Goal: Task Accomplishment & Management: Manage account settings

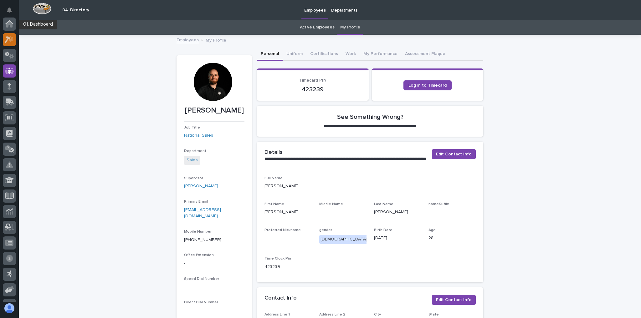
click at [10, 33] on div at bounding box center [9, 39] width 13 height 13
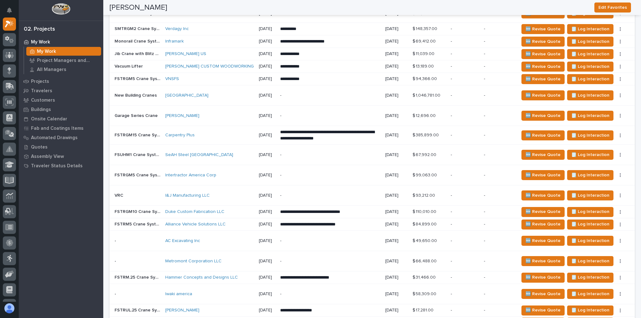
scroll to position [660, 0]
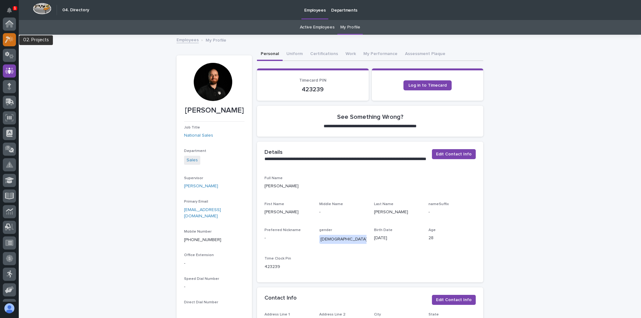
click at [14, 42] on icon at bounding box center [9, 39] width 9 height 7
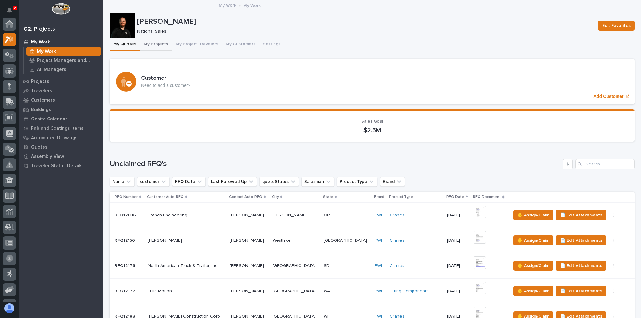
click at [153, 41] on button "My Projects" at bounding box center [156, 44] width 32 height 13
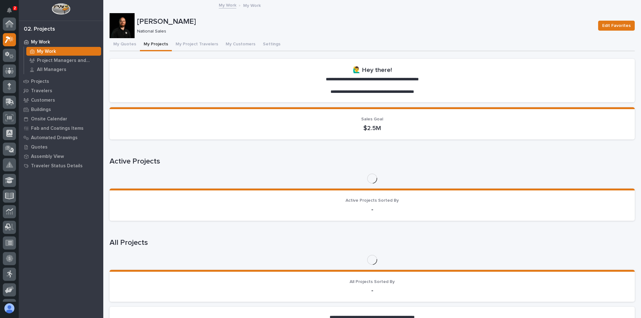
scroll to position [16, 0]
click at [131, 43] on button "My Quotes" at bounding box center [125, 44] width 30 height 13
click at [127, 38] on div "**********" at bounding box center [372, 175] width 525 height 348
click at [127, 41] on button "My Quotes" at bounding box center [125, 44] width 30 height 13
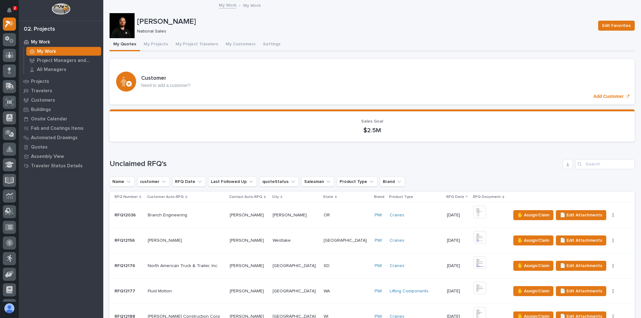
click at [126, 43] on button "My Quotes" at bounding box center [125, 44] width 30 height 13
click at [231, 46] on button "My Customers" at bounding box center [240, 44] width 37 height 13
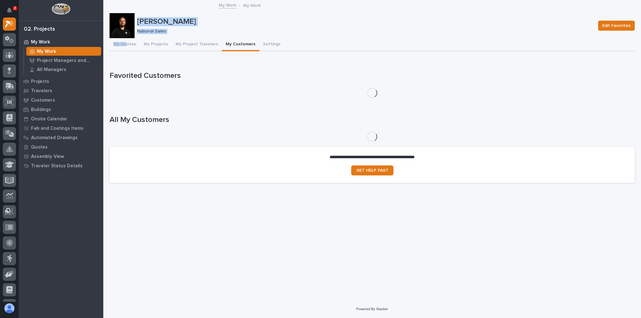
click at [124, 48] on button "My Quotes" at bounding box center [125, 44] width 30 height 13
click at [125, 45] on button "My Quotes" at bounding box center [125, 44] width 30 height 13
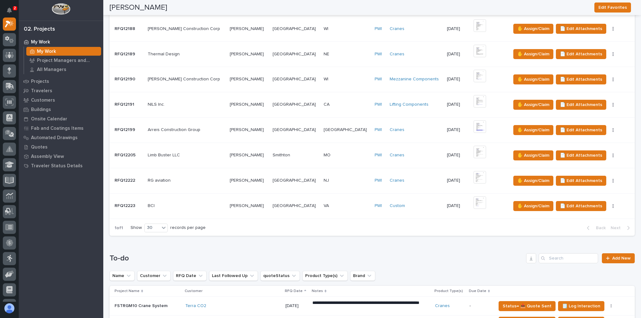
scroll to position [326, 0]
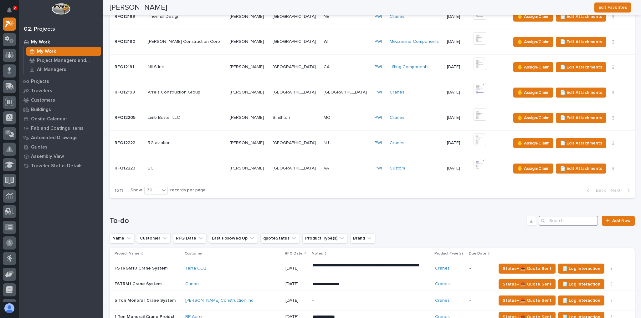
click at [563, 217] on input "Search" at bounding box center [568, 221] width 59 height 10
type input "dixie"
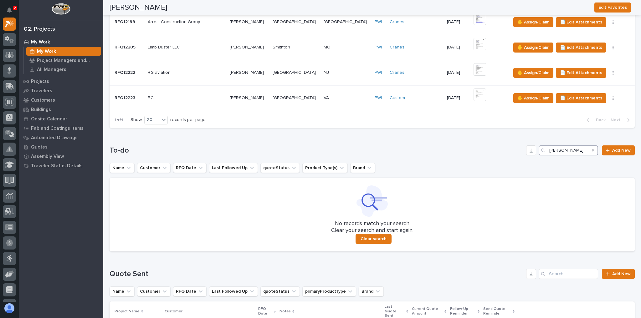
scroll to position [401, 0]
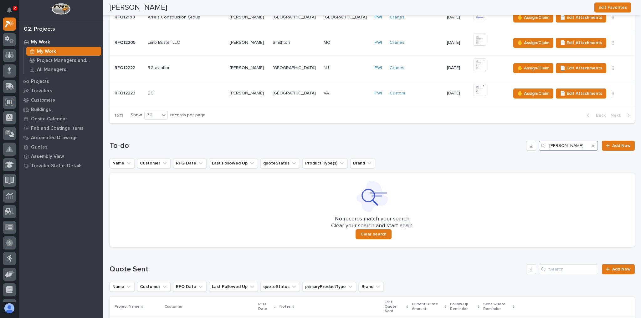
drag, startPoint x: 567, startPoint y: 144, endPoint x: 498, endPoint y: 144, distance: 68.2
click at [498, 143] on div "To-do dixie Add New" at bounding box center [372, 146] width 525 height 10
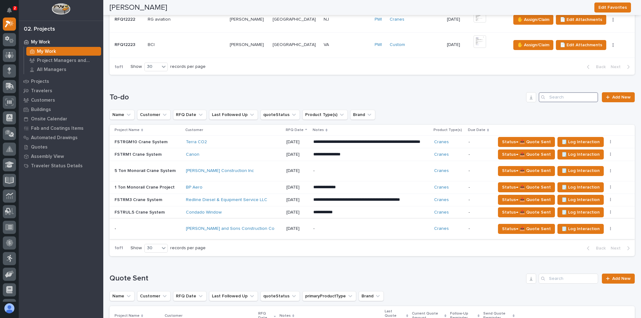
scroll to position [501, 0]
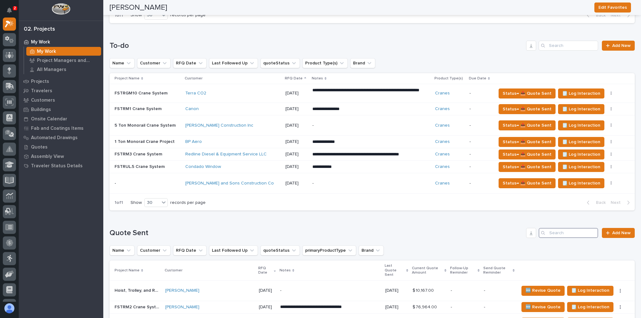
click at [558, 228] on input "Search" at bounding box center [568, 233] width 59 height 10
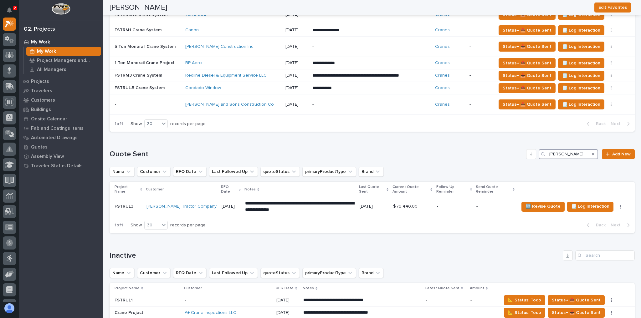
scroll to position [589, 0]
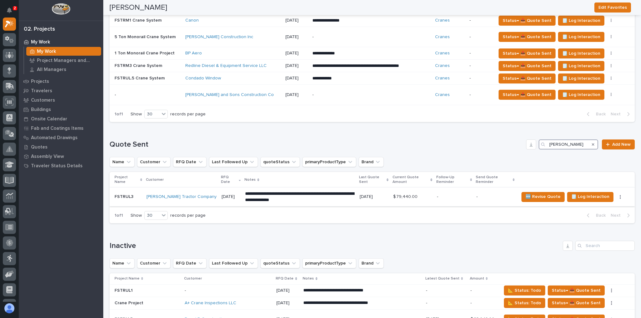
type input "dixie"
click at [449, 194] on p "-" at bounding box center [454, 196] width 34 height 5
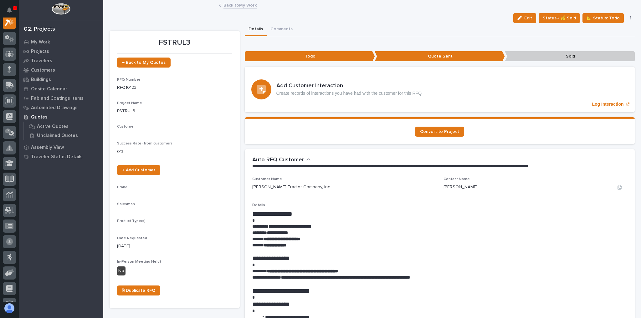
scroll to position [16, 0]
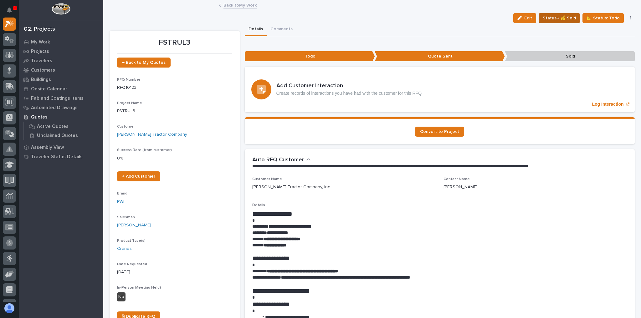
click at [548, 17] on span "Status→ 💰 Sold" at bounding box center [559, 18] width 33 height 8
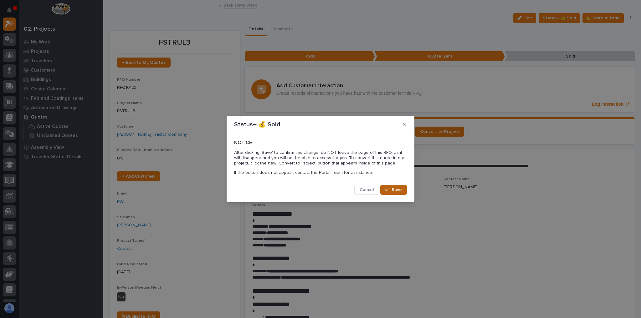
click at [386, 190] on button "Save" at bounding box center [393, 190] width 27 height 10
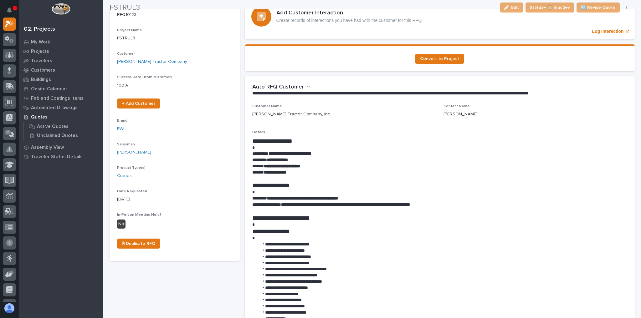
scroll to position [75, 0]
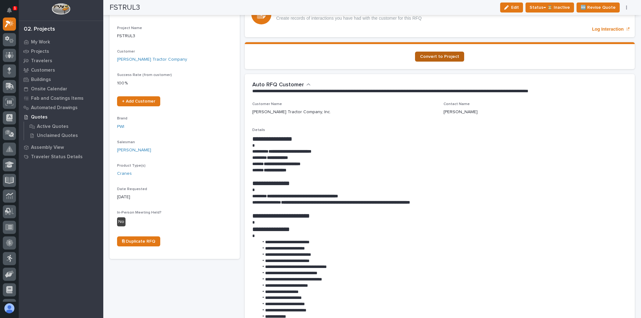
click at [446, 52] on link "Convert to Project" at bounding box center [439, 57] width 49 height 10
drag, startPoint x: 316, startPoint y: 172, endPoint x: 266, endPoint y: 170, distance: 50.1
click at [266, 170] on p "**********" at bounding box center [438, 170] width 372 height 6
copy strong "**********"
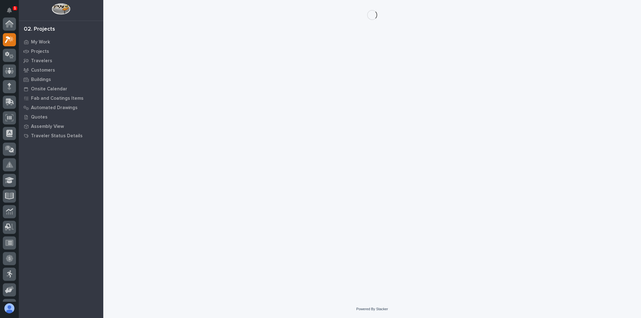
scroll to position [16, 0]
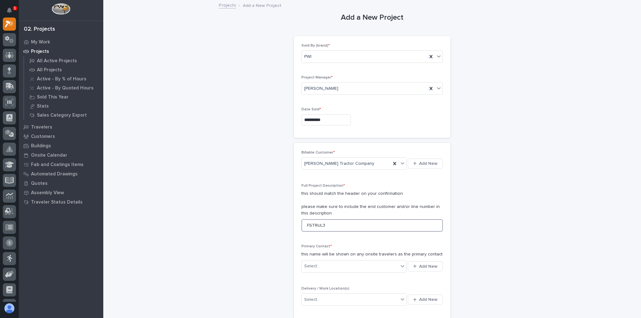
click at [335, 225] on input "FSTRUL3" at bounding box center [371, 225] width 141 height 13
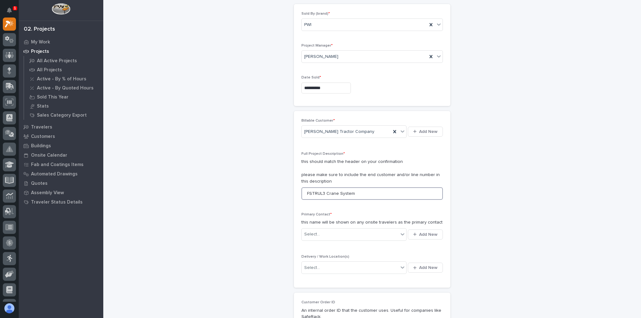
scroll to position [50, 0]
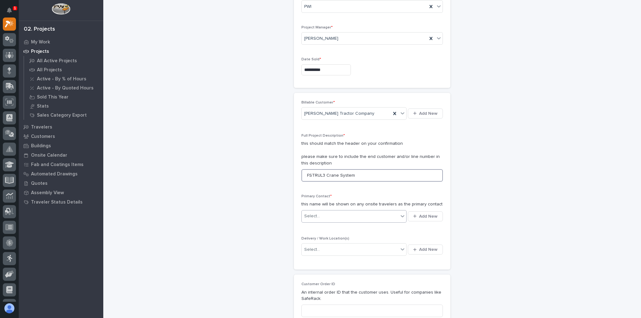
type input "FSTRUL3 Crane System"
click at [331, 213] on div "Select..." at bounding box center [350, 216] width 97 height 10
type input "*"
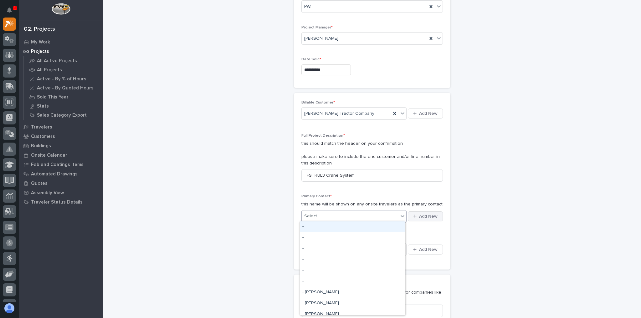
click at [428, 215] on span "Add New" at bounding box center [428, 217] width 18 height 6
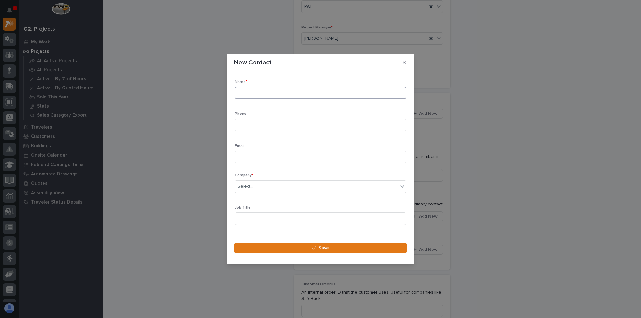
click at [264, 90] on input at bounding box center [321, 93] width 172 height 13
type input "Lucian Newman"
drag, startPoint x: 251, startPoint y: 125, endPoint x: 242, endPoint y: 110, distance: 17.7
click at [251, 125] on input at bounding box center [321, 125] width 172 height 13
paste input "256-338-0446"
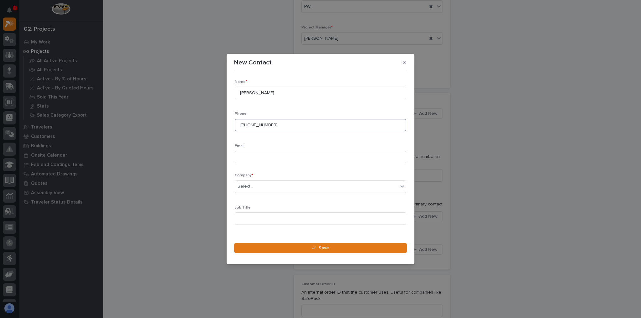
type input "256-338-0446"
click at [250, 158] on input at bounding box center [321, 157] width 172 height 13
paste input "lnewman@dixiekubota.com"
type input "lnewman@dixiekubota.com"
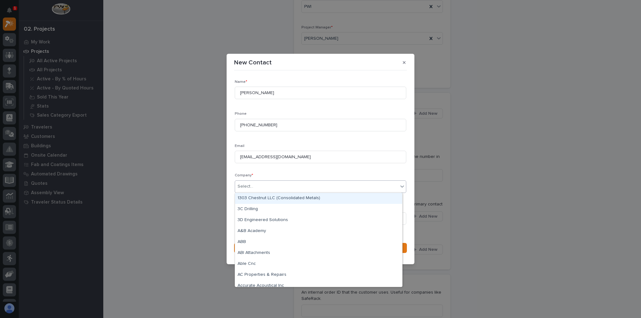
click at [255, 189] on div "Select..." at bounding box center [316, 187] width 163 height 10
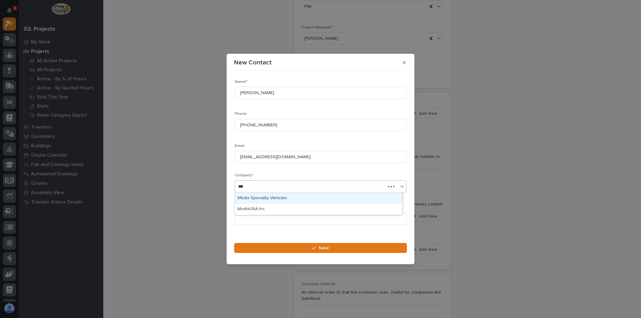
type input "****"
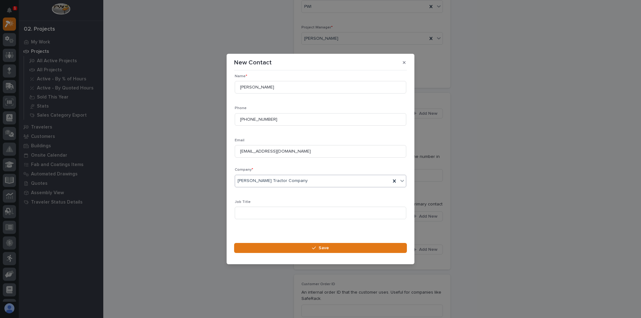
scroll to position [9, 0]
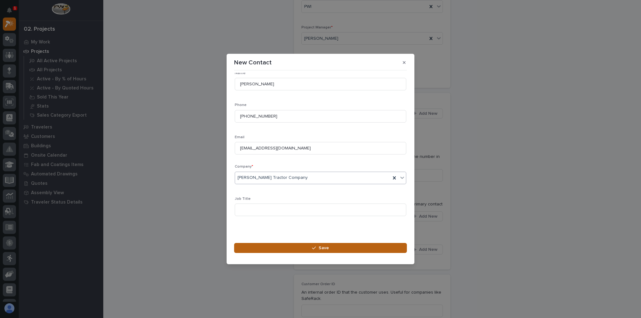
click at [291, 246] on button "Save" at bounding box center [320, 248] width 173 height 10
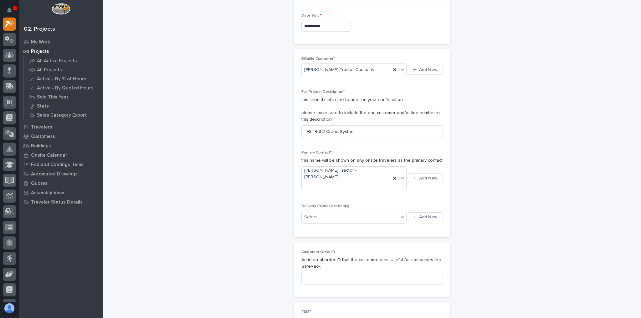
scroll to position [100, 0]
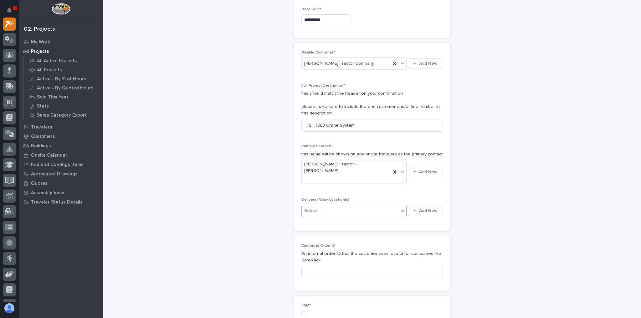
click at [368, 206] on div "Select..." at bounding box center [350, 211] width 97 height 10
type input "*"
click at [438, 206] on button "Add New" at bounding box center [425, 211] width 35 height 10
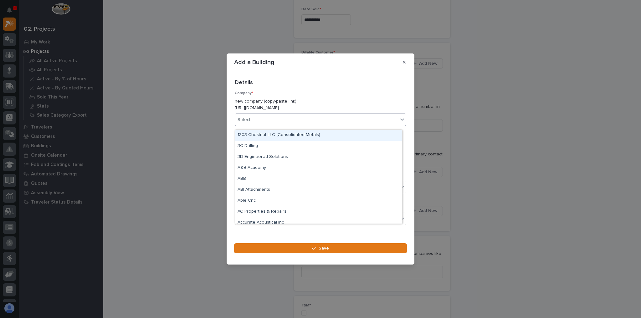
click at [251, 123] on div "Select..." at bounding box center [246, 120] width 16 height 7
click at [295, 86] on div "Details •••" at bounding box center [319, 83] width 169 height 7
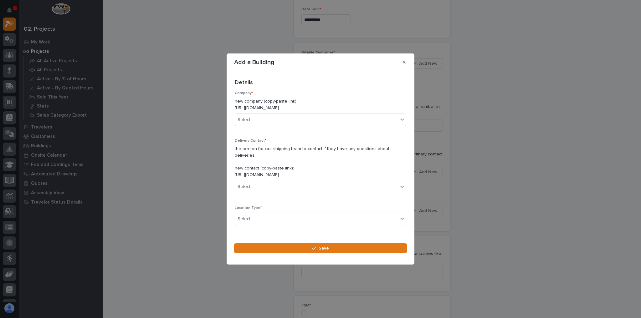
drag, startPoint x: 340, startPoint y: 111, endPoint x: 220, endPoint y: 110, distance: 119.6
click at [220, 110] on div "Add a Building Loading... Saving… Loading... Saving… Loading... Saving… Details…" at bounding box center [320, 159] width 641 height 318
copy p "https://portal.pwiworks.com/projects/customers/new"
click at [254, 93] on div "Details ••• Company * new company (copy-paste link): https://portal.pwiworks.co…" at bounding box center [321, 155] width 172 height 151
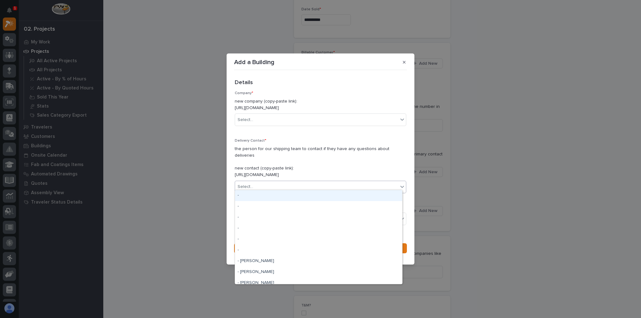
click at [249, 184] on div "Select..." at bounding box center [246, 187] width 16 height 7
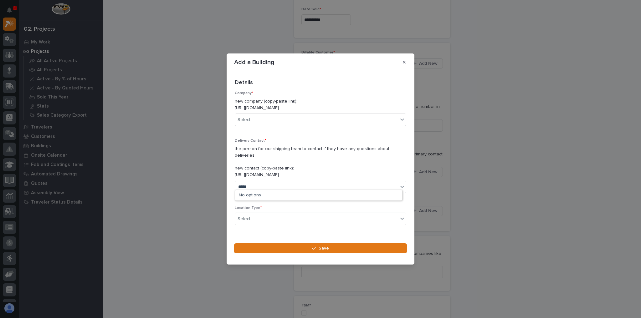
type input "*****"
click at [269, 219] on div "Select..." at bounding box center [316, 219] width 163 height 10
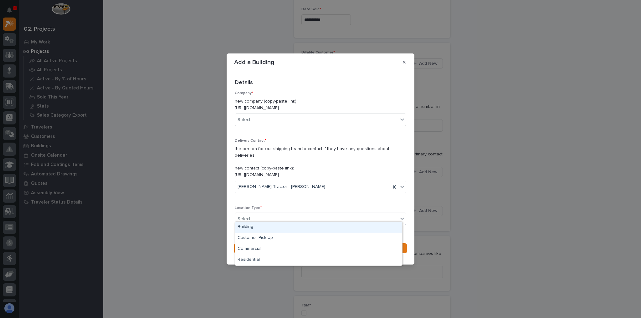
click at [264, 228] on div "Building" at bounding box center [318, 227] width 167 height 11
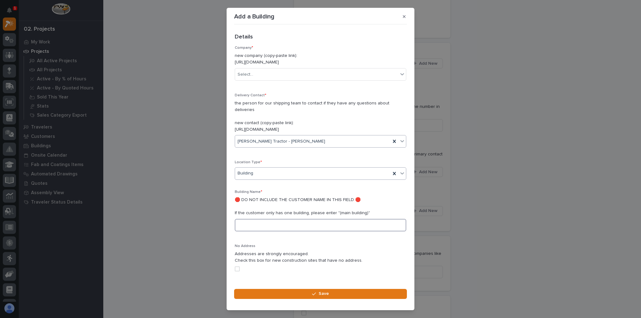
click at [261, 222] on input at bounding box center [321, 225] width 172 height 13
type input "Main Building"
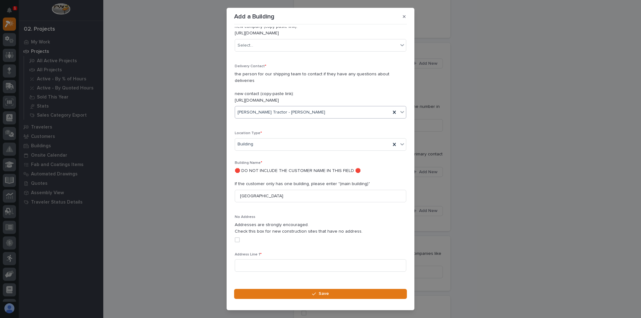
scroll to position [50, 0]
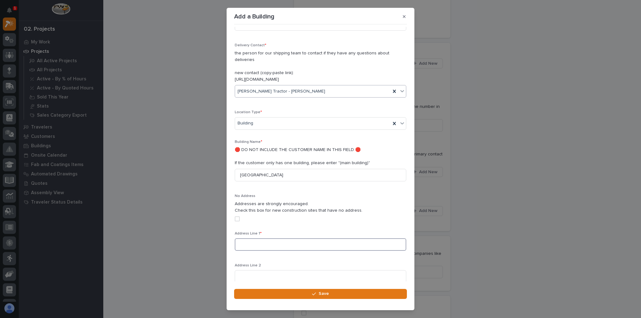
click at [257, 239] on input at bounding box center [321, 245] width 172 height 13
paste input "4196 Alabama 157, Cullman, AL 35058"
drag, startPoint x: 308, startPoint y: 237, endPoint x: 277, endPoint y: 238, distance: 30.7
click at [277, 239] on input "4196 Alabama 157, Cullman, AL 35058" at bounding box center [321, 245] width 172 height 13
drag, startPoint x: 280, startPoint y: 237, endPoint x: 316, endPoint y: 261, distance: 43.4
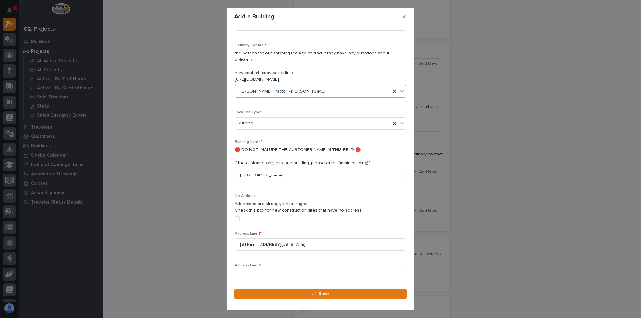
click at [316, 264] on div "Address Line 2" at bounding box center [321, 276] width 172 height 24
drag, startPoint x: 317, startPoint y: 238, endPoint x: 300, endPoint y: 237, distance: 16.9
click at [300, 239] on input "4196 Alabama 157, Cullman, AL 35058" at bounding box center [321, 245] width 172 height 13
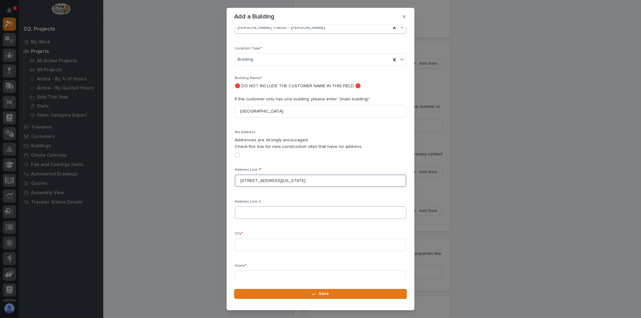
scroll to position [175, 0]
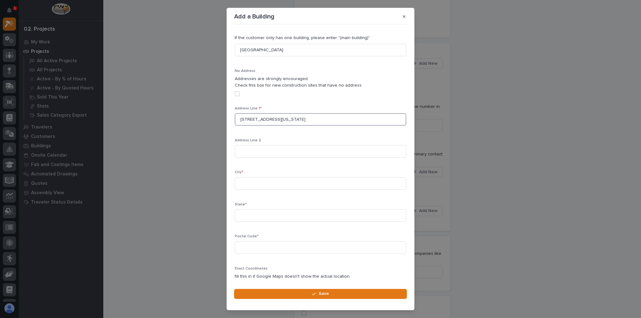
type input "4196 Alabama 157"
click at [278, 170] on div "City *" at bounding box center [321, 182] width 172 height 24
click at [278, 177] on input at bounding box center [321, 183] width 172 height 13
type input "Cullman"
click at [252, 209] on input at bounding box center [321, 215] width 172 height 13
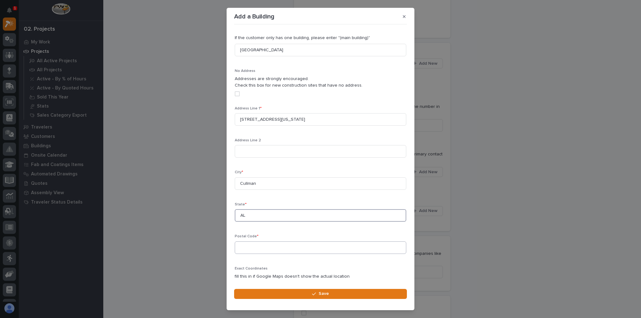
type input "AL"
click at [253, 242] on input at bounding box center [321, 248] width 172 height 13
paste input "35058"
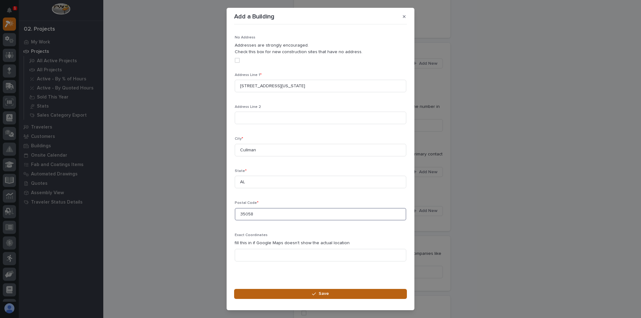
type input "35058"
click at [288, 290] on button "Save" at bounding box center [320, 294] width 173 height 10
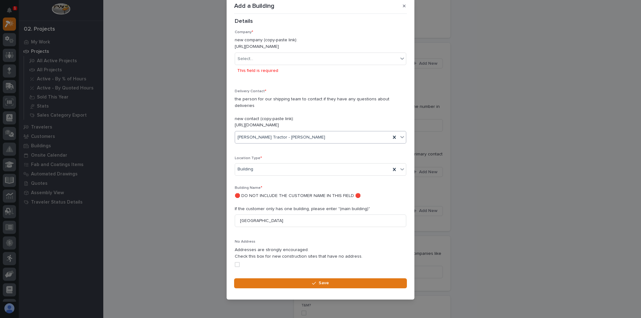
scroll to position [25, 0]
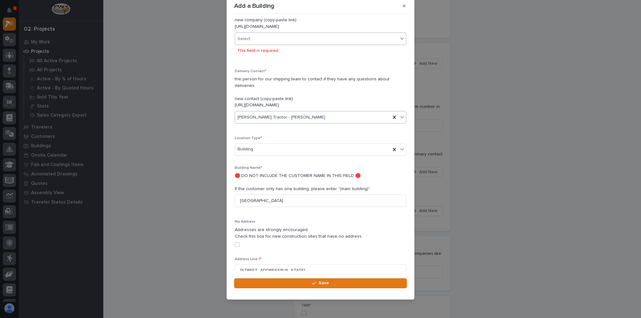
click at [250, 38] on div "Select..." at bounding box center [246, 39] width 16 height 7
type input "*****"
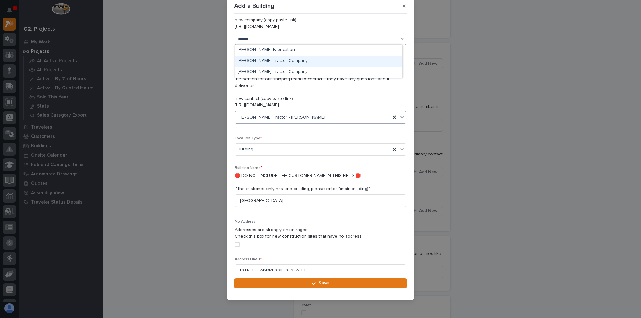
click at [264, 58] on div "[PERSON_NAME] Tractor Company" at bounding box center [318, 61] width 167 height 11
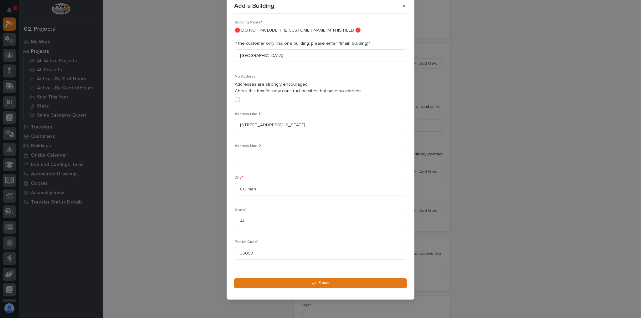
scroll to position [209, 0]
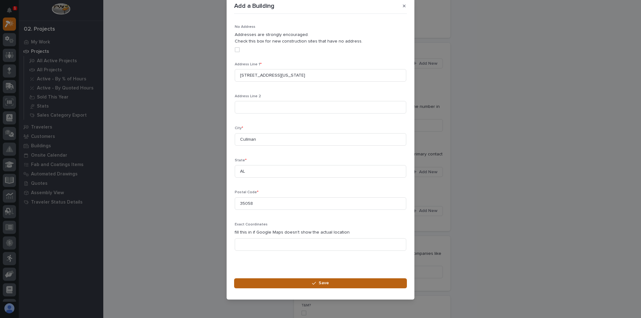
click at [316, 285] on icon "button" at bounding box center [314, 283] width 4 height 4
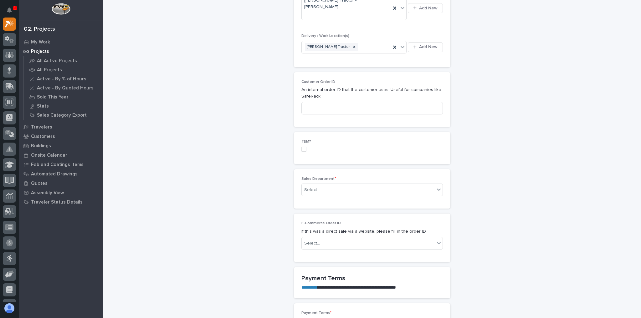
scroll to position [275, 0]
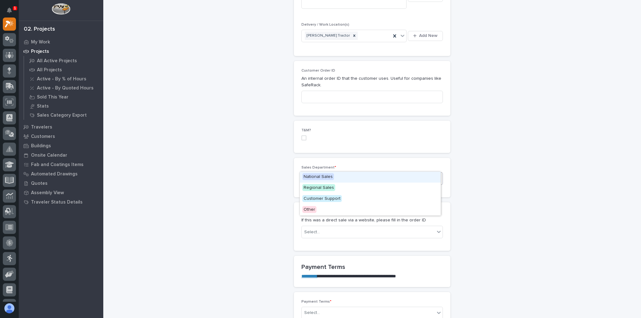
drag, startPoint x: 317, startPoint y: 162, endPoint x: 317, endPoint y: 168, distance: 6.6
click at [317, 174] on div "Select..." at bounding box center [368, 179] width 133 height 10
click at [316, 174] on span "National Sales" at bounding box center [318, 176] width 32 height 7
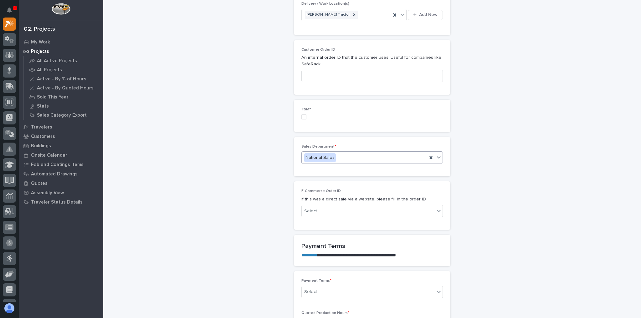
scroll to position [326, 0]
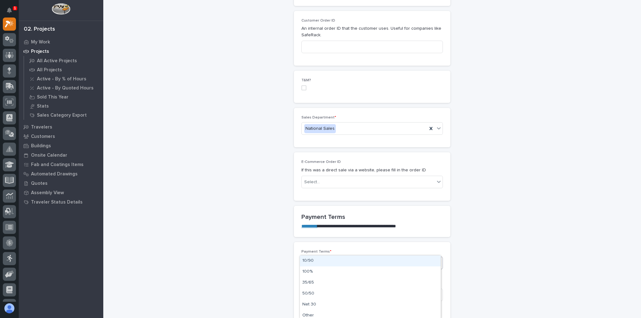
click at [322, 258] on div "Select..." at bounding box center [368, 263] width 133 height 10
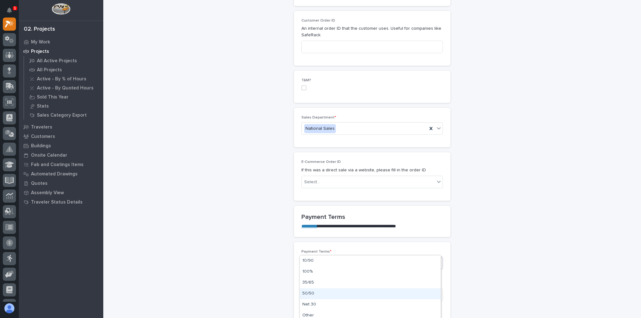
click at [313, 292] on div "50/50" at bounding box center [370, 294] width 141 height 11
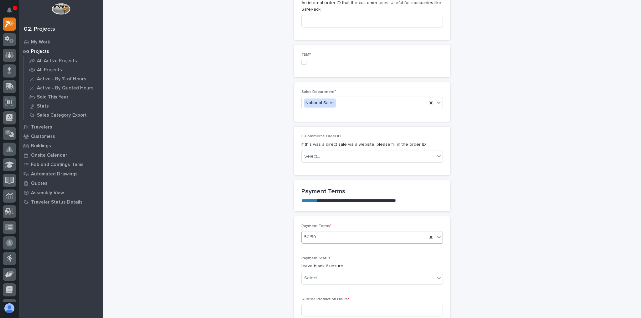
scroll to position [376, 0]
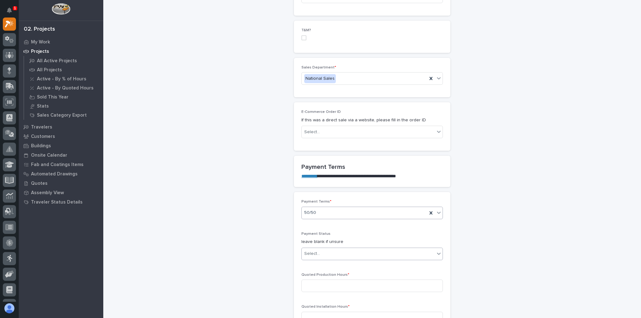
click at [321, 249] on div "Select..." at bounding box center [368, 254] width 133 height 10
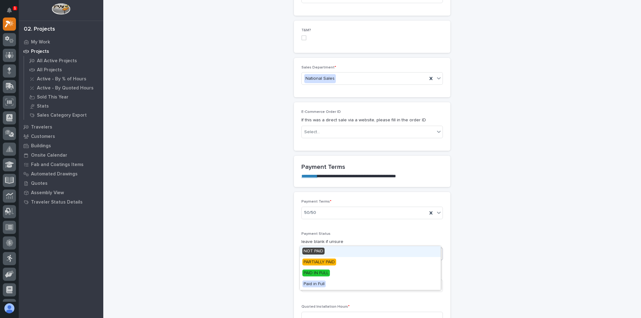
click at [322, 254] on span "NOT PAID" at bounding box center [313, 251] width 22 height 7
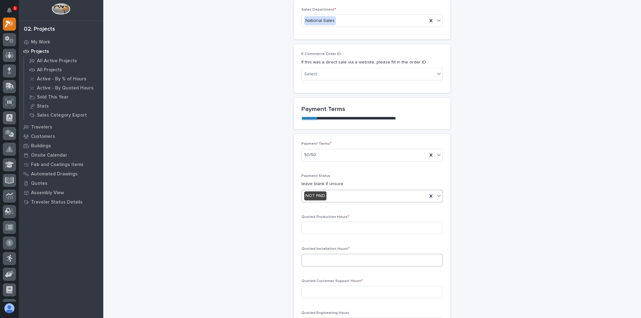
scroll to position [451, 0]
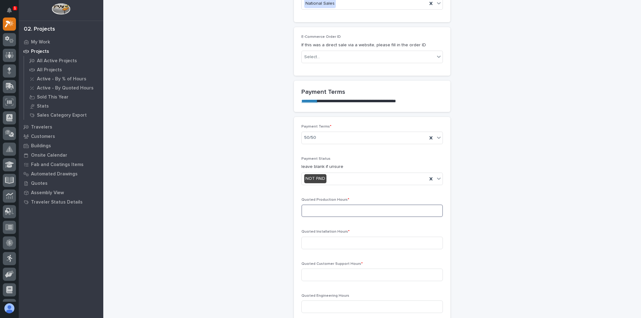
click at [331, 205] on input at bounding box center [371, 211] width 141 height 13
click at [333, 205] on input at bounding box center [371, 211] width 141 height 13
type input "108"
click at [327, 237] on input at bounding box center [371, 243] width 141 height 13
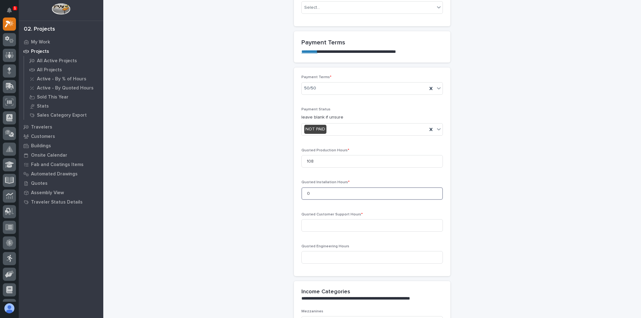
scroll to position [501, 0]
type input "0"
click at [342, 219] on input at bounding box center [371, 225] width 141 height 13
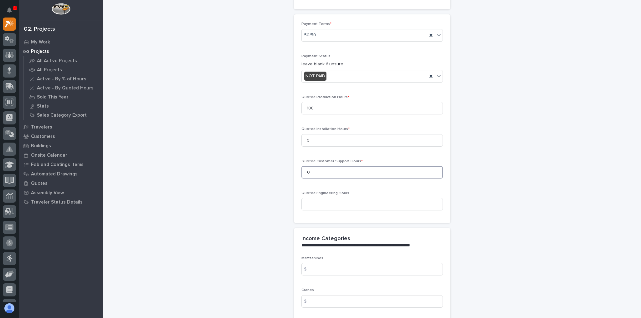
scroll to position [576, 0]
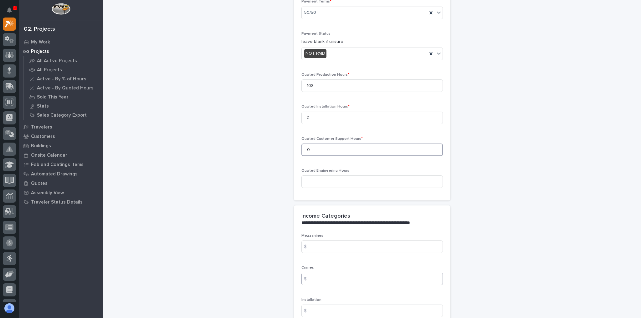
type input "0"
click at [320, 273] on input at bounding box center [371, 279] width 141 height 13
click at [321, 273] on input at bounding box center [371, 279] width 141 height 13
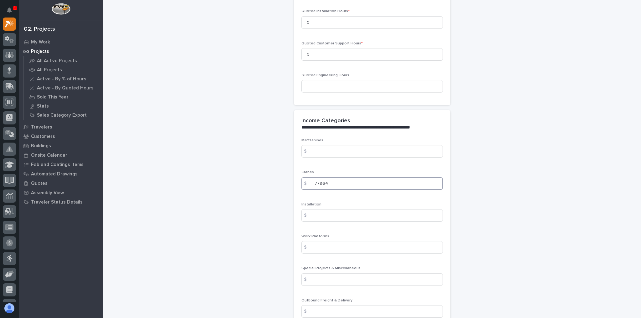
scroll to position [676, 0]
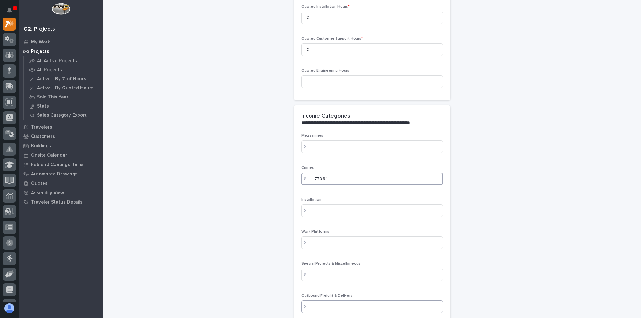
type input "77964"
click at [335, 301] on input at bounding box center [371, 307] width 141 height 13
type input "1746"
click at [220, 184] on div "**********" at bounding box center [372, 6] width 525 height 1363
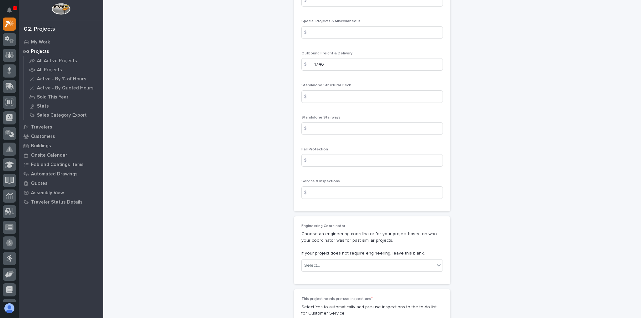
scroll to position [927, 0]
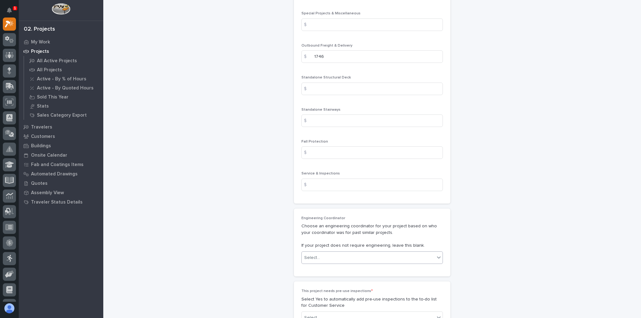
click at [349, 253] on div "Select..." at bounding box center [368, 258] width 133 height 10
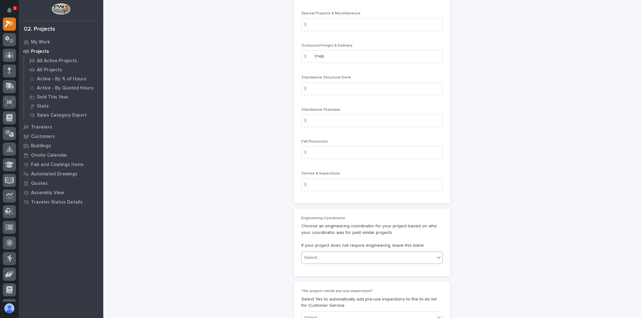
click at [320, 253] on div "Select..." at bounding box center [368, 258] width 133 height 10
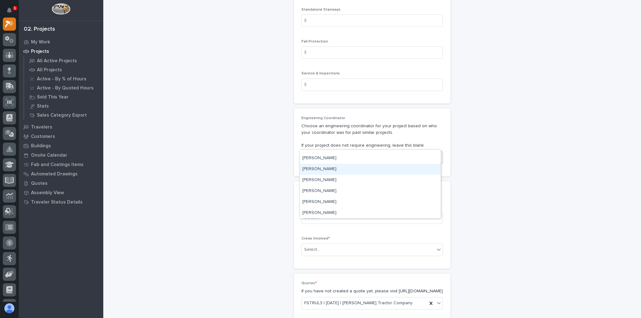
scroll to position [0, 0]
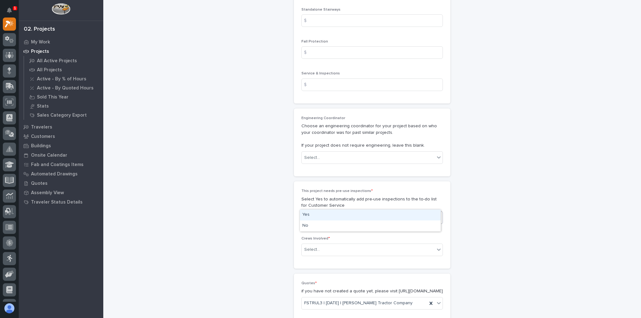
click at [344, 213] on div "Select..." at bounding box center [368, 218] width 133 height 10
click at [312, 226] on div "No" at bounding box center [370, 226] width 141 height 11
click at [331, 245] on div "Select..." at bounding box center [368, 250] width 133 height 10
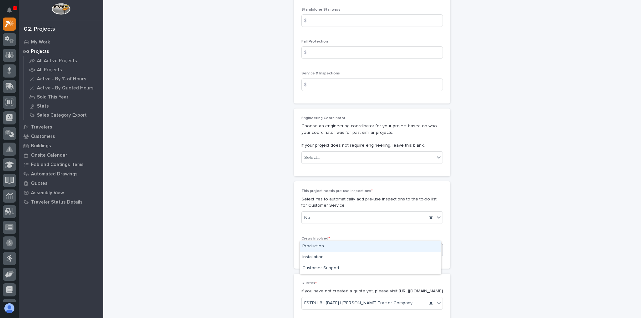
click at [333, 246] on div "Production" at bounding box center [370, 246] width 141 height 11
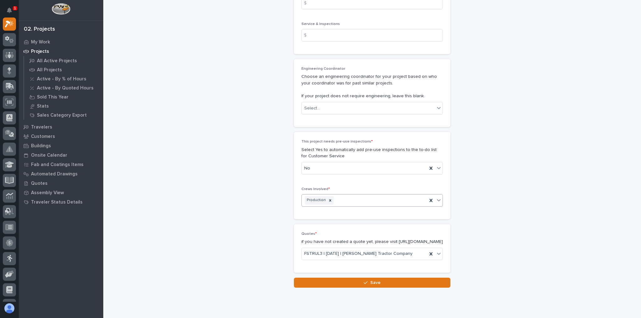
scroll to position [1077, 0]
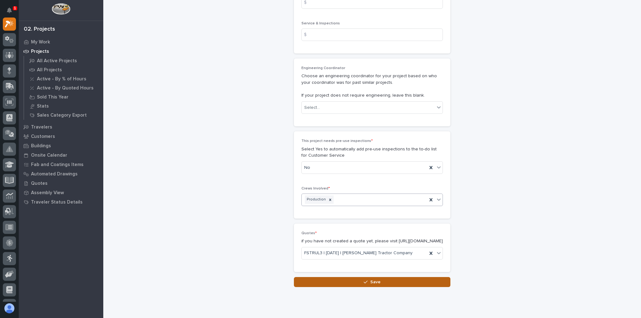
click at [329, 277] on button "Save" at bounding box center [372, 282] width 157 height 10
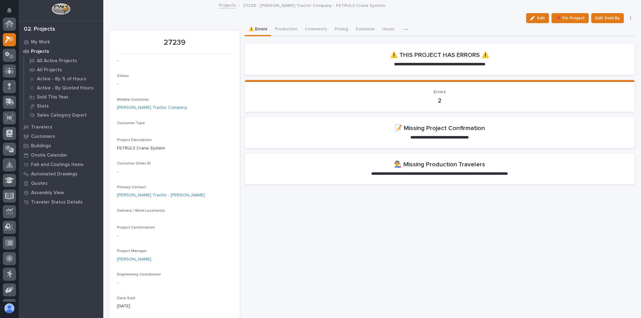
scroll to position [16, 0]
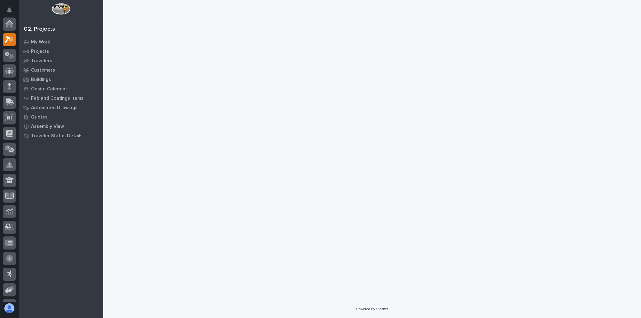
scroll to position [16, 0]
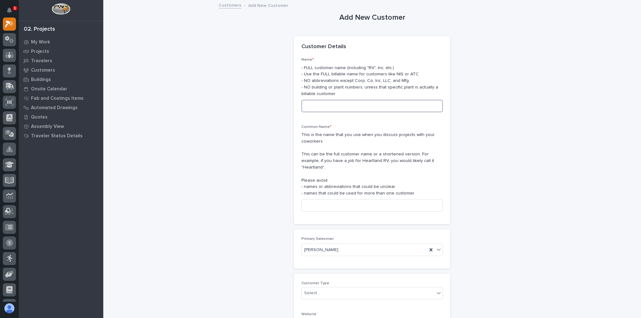
click at [324, 103] on input at bounding box center [371, 106] width 141 height 13
drag, startPoint x: 367, startPoint y: 105, endPoint x: 386, endPoint y: 104, distance: 19.8
click at [386, 104] on input "[PERSON_NAME] Tractor Company" at bounding box center [371, 106] width 141 height 13
drag, startPoint x: 356, startPoint y: 107, endPoint x: 306, endPoint y: 110, distance: 49.8
click at [306, 110] on input "[PERSON_NAME] Tractor Company" at bounding box center [371, 106] width 141 height 13
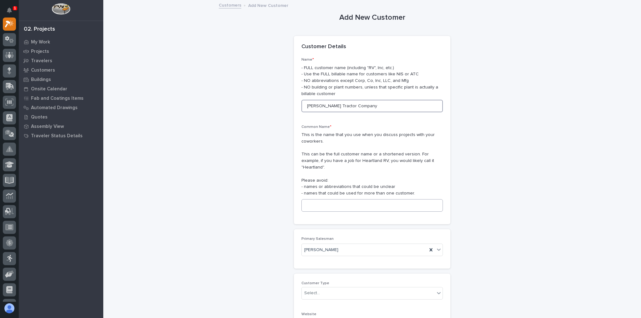
type input "[PERSON_NAME] Tractor Company"
click at [308, 199] on input at bounding box center [371, 205] width 141 height 13
paste input "[PERSON_NAME] Tractor Company"
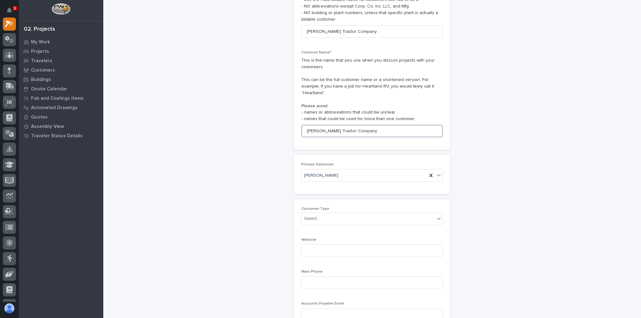
scroll to position [75, 0]
type input "[PERSON_NAME] Tractor Company"
click at [336, 216] on div "Select..." at bounding box center [368, 218] width 133 height 10
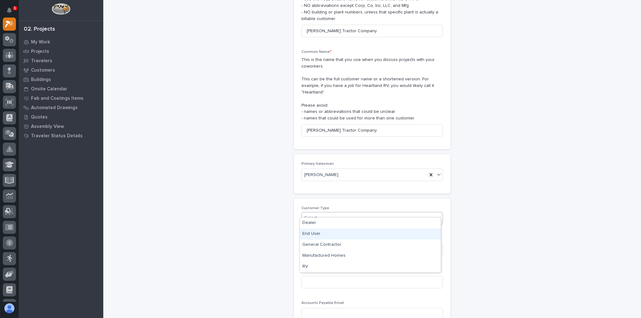
click at [325, 231] on div "End User" at bounding box center [370, 234] width 141 height 11
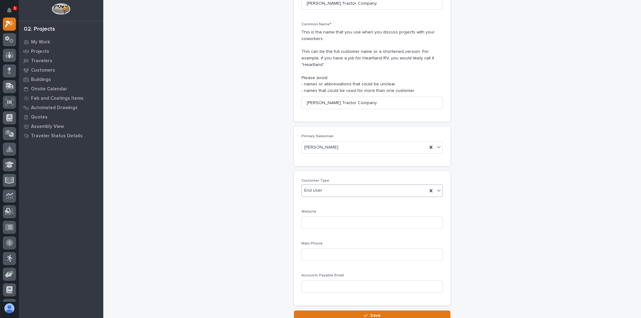
scroll to position [125, 0]
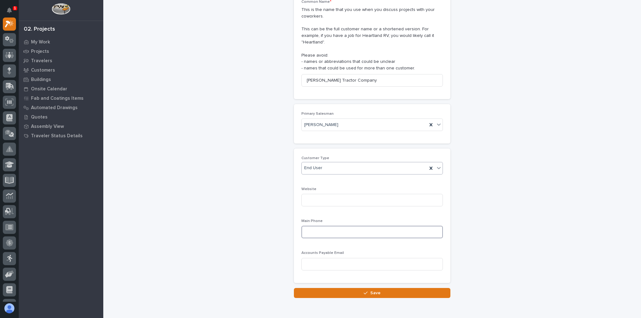
click at [326, 226] on input at bounding box center [371, 232] width 141 height 13
click at [245, 141] on div "Add New Customer Loading... Saving… Loading... Saving… Loading... Saving… Custo…" at bounding box center [372, 86] width 525 height 423
click at [317, 226] on input at bounding box center [371, 232] width 141 height 13
paste input "256-734-6464"
type input "256-734-6464"
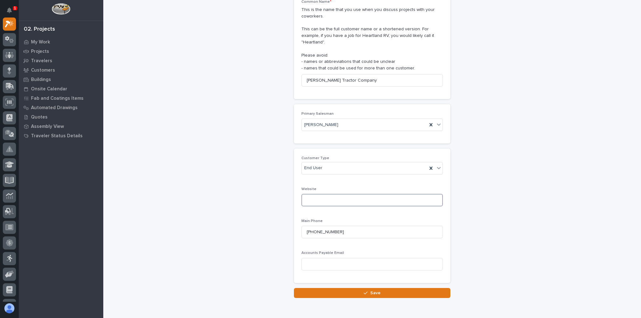
click at [311, 194] on input at bounding box center [371, 200] width 141 height 13
click at [345, 288] on button "Save" at bounding box center [372, 293] width 157 height 10
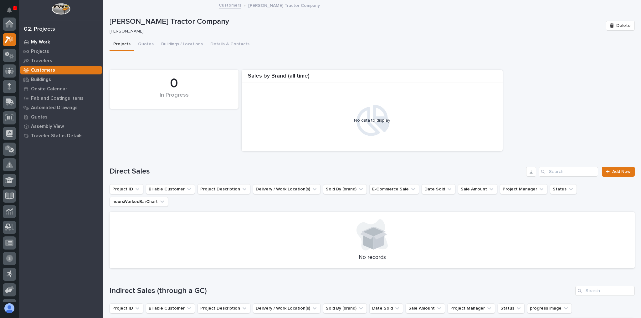
scroll to position [16, 0]
click at [66, 38] on div "My Work" at bounding box center [60, 42] width 81 height 9
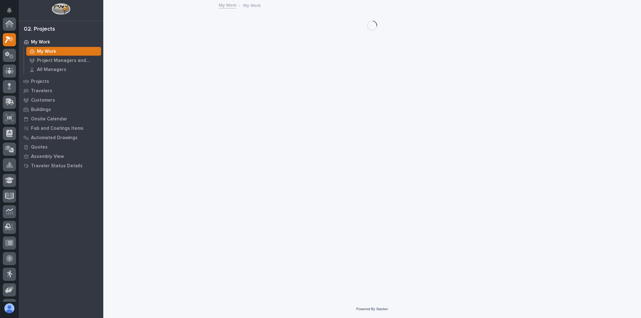
scroll to position [16, 0]
click at [61, 40] on div "My Work" at bounding box center [60, 42] width 81 height 9
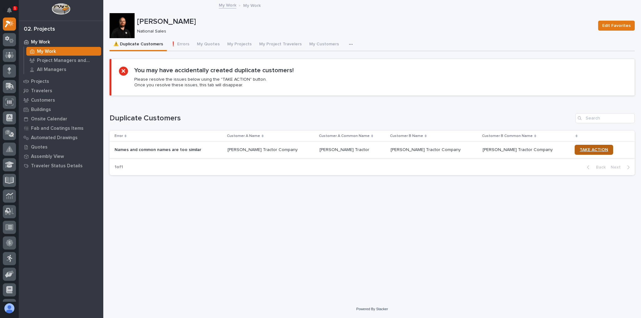
click at [580, 151] on span "TAKE ACTION" at bounding box center [594, 150] width 28 height 4
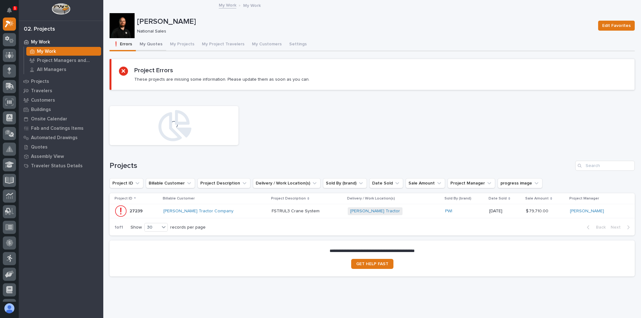
click at [150, 47] on button "My Quotes" at bounding box center [151, 44] width 30 height 13
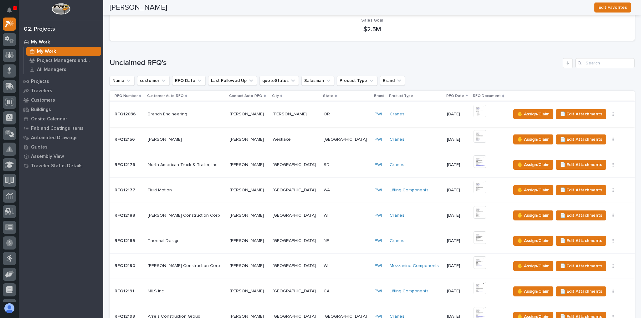
scroll to position [25, 0]
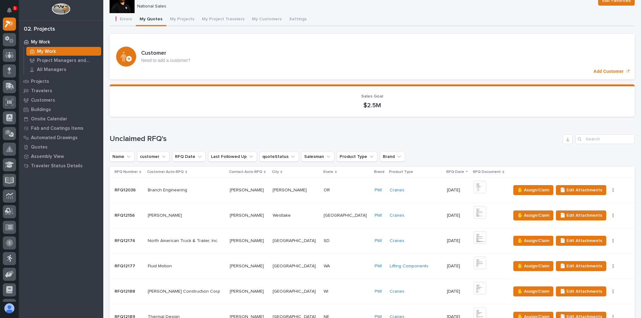
click at [182, 20] on button "My Projects" at bounding box center [182, 19] width 32 height 13
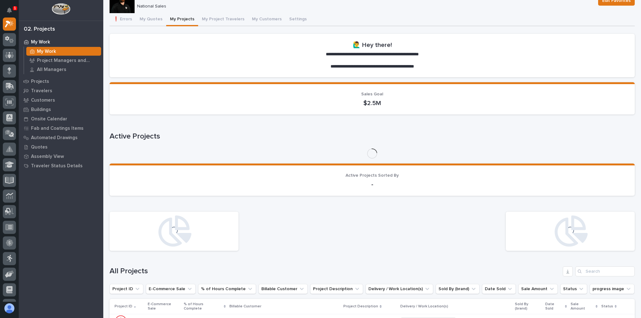
scroll to position [398, 0]
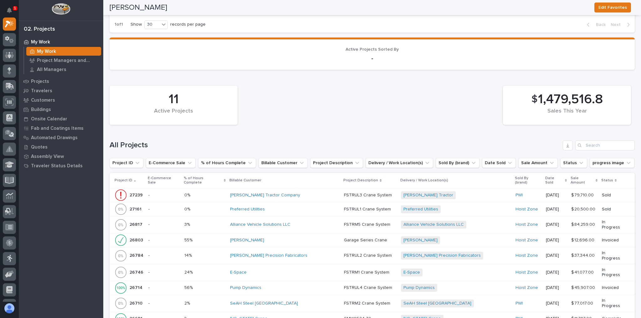
click at [225, 190] on div "0% 0%" at bounding box center [204, 195] width 41 height 10
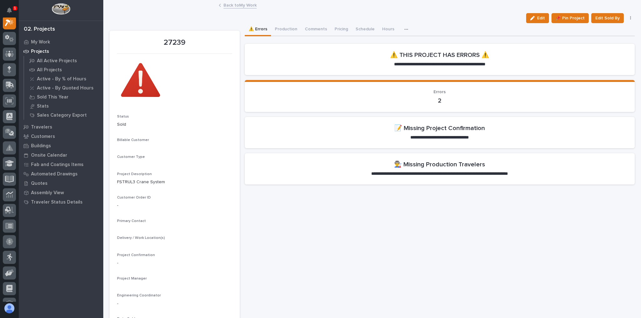
scroll to position [16, 0]
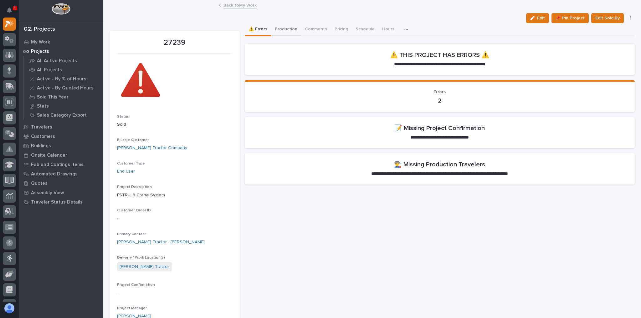
click at [288, 32] on button "Production" at bounding box center [286, 29] width 30 height 13
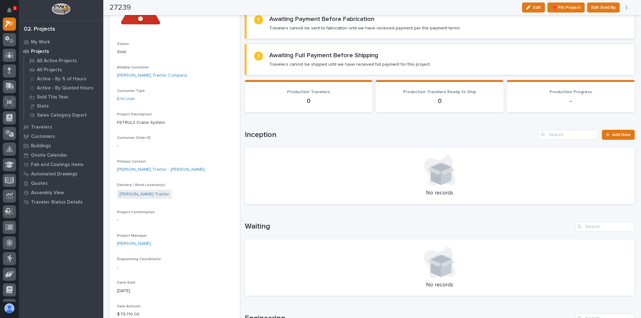
scroll to position [80, 0]
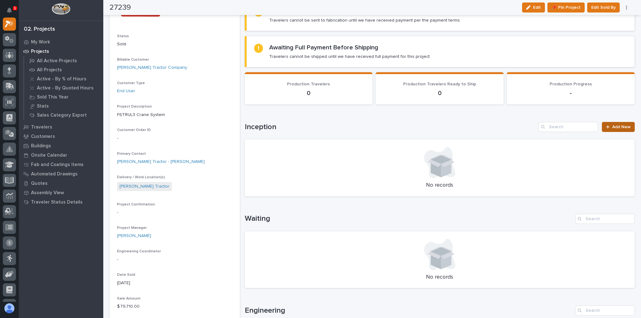
click at [616, 128] on span "Add New" at bounding box center [621, 127] width 18 height 4
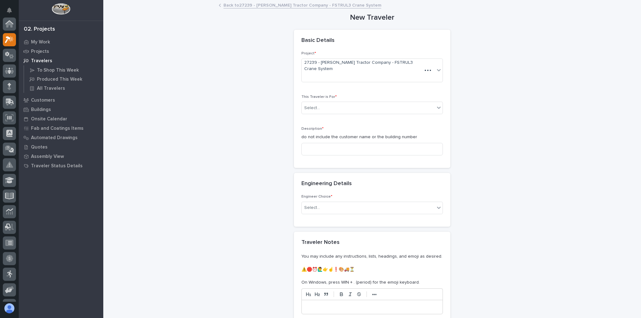
scroll to position [16, 0]
click at [337, 102] on div "Select..." at bounding box center [371, 108] width 141 height 13
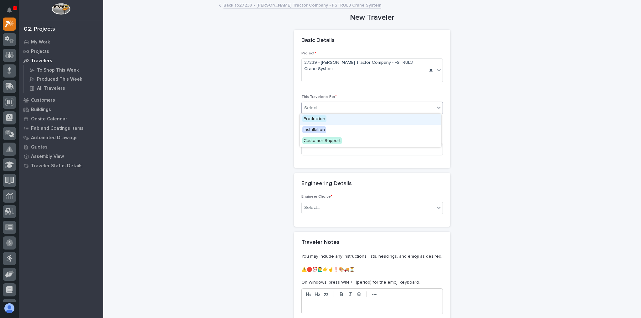
click at [322, 118] on span "Production" at bounding box center [314, 119] width 24 height 7
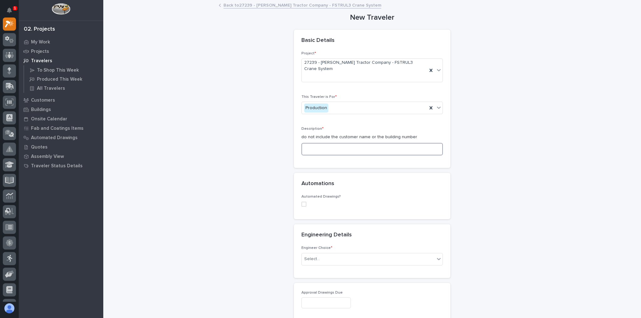
click at [317, 143] on input at bounding box center [371, 149] width 141 height 13
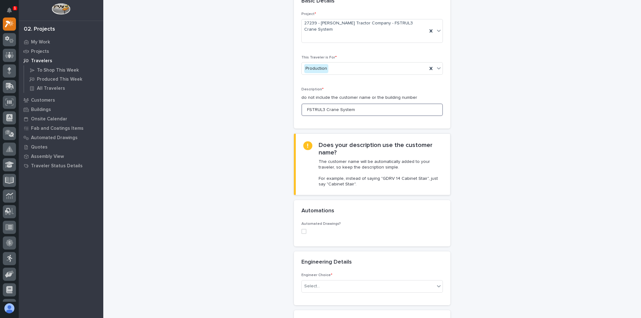
scroll to position [100, 0]
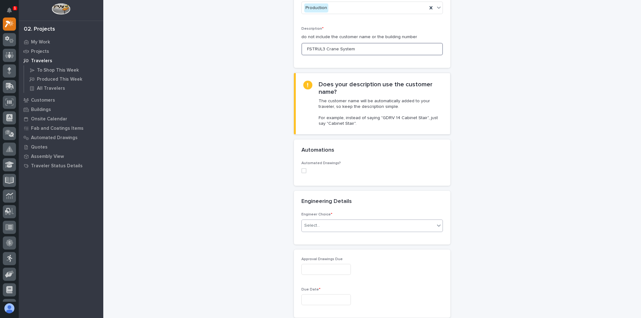
type input "FSTRUL3 Crane System"
click at [307, 225] on div "Select..." at bounding box center [312, 226] width 16 height 7
click at [331, 250] on div "I want my coordinator to choose an engineer" at bounding box center [370, 247] width 141 height 11
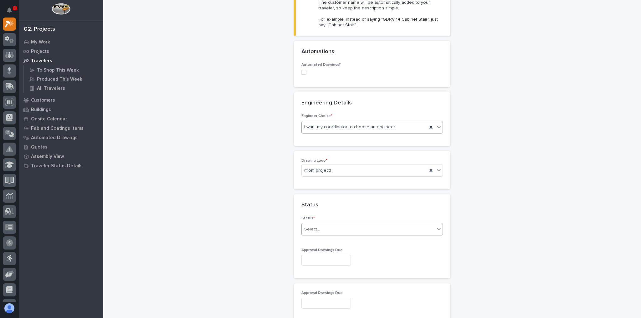
scroll to position [200, 0]
click at [327, 226] on div "Select..." at bounding box center [368, 228] width 133 height 10
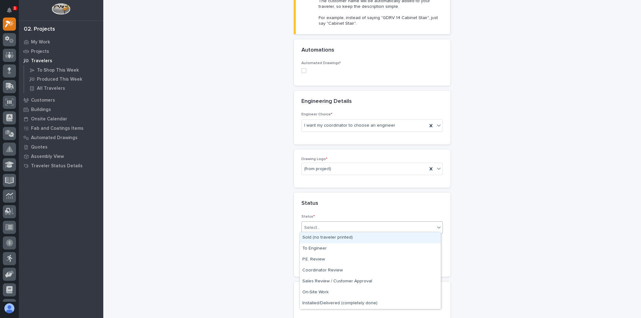
drag, startPoint x: 325, startPoint y: 238, endPoint x: 326, endPoint y: 223, distance: 14.2
click at [325, 238] on div "Sold (no traveler printed)" at bounding box center [370, 238] width 141 height 11
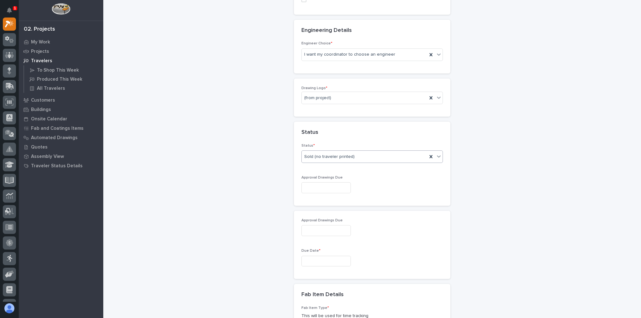
scroll to position [300, 0]
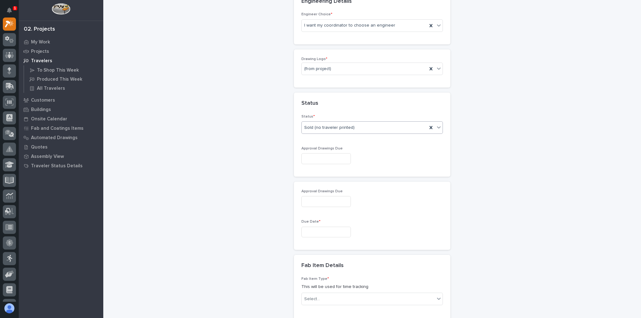
click at [315, 227] on input "text" at bounding box center [325, 232] width 49 height 11
click at [351, 138] on button "Next Month" at bounding box center [352, 133] width 10 height 10
click at [331, 208] on div "6" at bounding box center [330, 209] width 8 height 8
type input "**********"
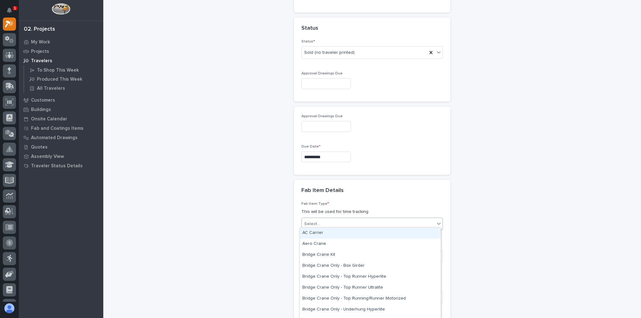
drag, startPoint x: 323, startPoint y: 219, endPoint x: 322, endPoint y: 225, distance: 6.1
click at [323, 220] on div "Select..." at bounding box center [368, 224] width 133 height 10
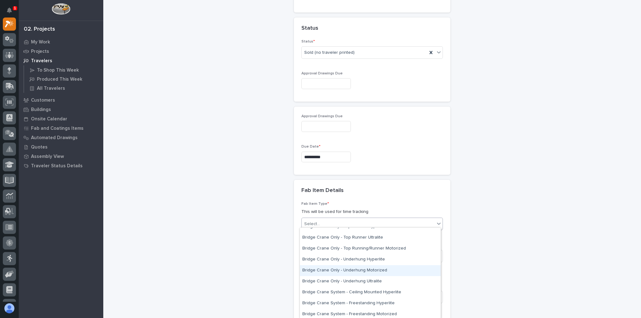
scroll to position [75, 0]
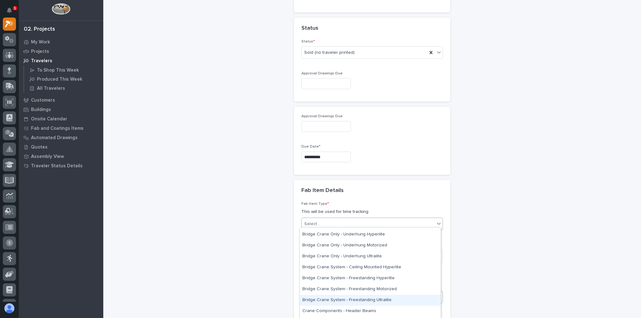
click at [348, 297] on div "Bridge Crane System - Freestanding Ultralite" at bounding box center [370, 300] width 141 height 11
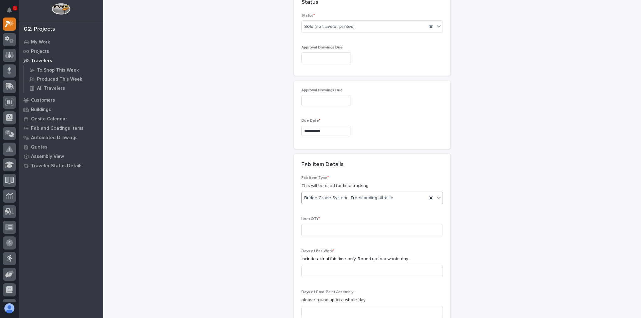
scroll to position [426, 0]
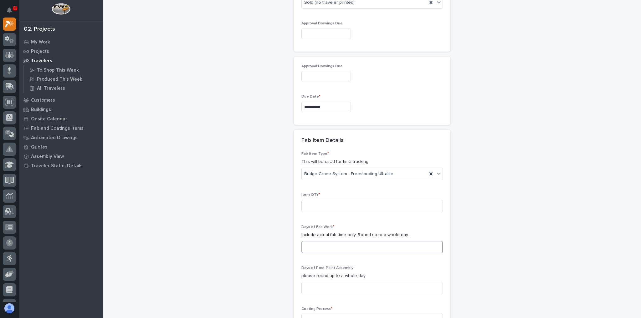
drag, startPoint x: 321, startPoint y: 250, endPoint x: 323, endPoint y: 245, distance: 5.8
click at [321, 250] on input at bounding box center [371, 247] width 141 height 13
click at [323, 244] on input at bounding box center [371, 247] width 141 height 13
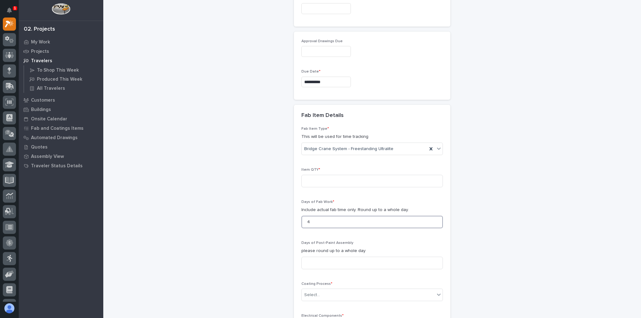
type input "4"
click at [322, 253] on div "Days of Post-Paint Assembly please round up to a whole day" at bounding box center [371, 257] width 141 height 33
click at [322, 257] on input at bounding box center [371, 263] width 141 height 13
type input "2"
click at [250, 226] on div "New Traveler Loading... Saving… Loading... Saving… Basic Details Project * 2723…" at bounding box center [372, 21] width 525 height 942
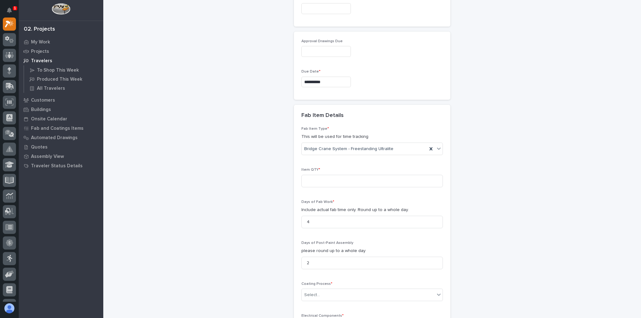
scroll to position [526, 0]
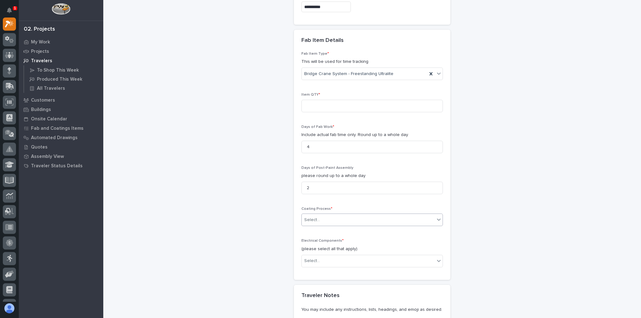
click at [312, 218] on div "Select..." at bounding box center [312, 220] width 16 height 7
click at [322, 240] on div "In-House Paint/Powder" at bounding box center [370, 239] width 141 height 11
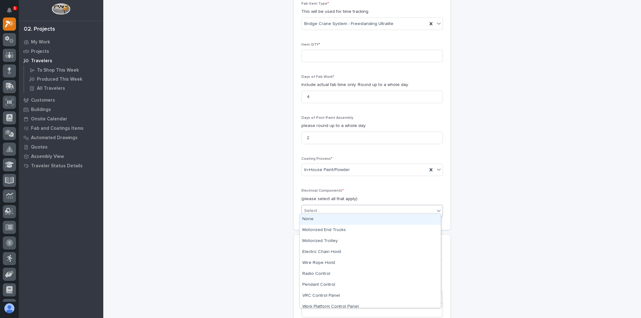
click at [311, 208] on div "Select..." at bounding box center [312, 211] width 16 height 7
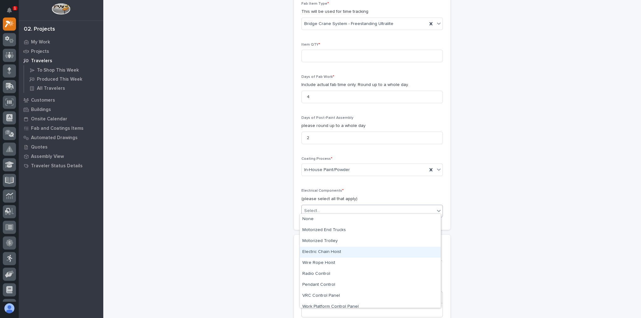
click at [323, 251] on div "Electric Chain Hoist" at bounding box center [370, 252] width 141 height 11
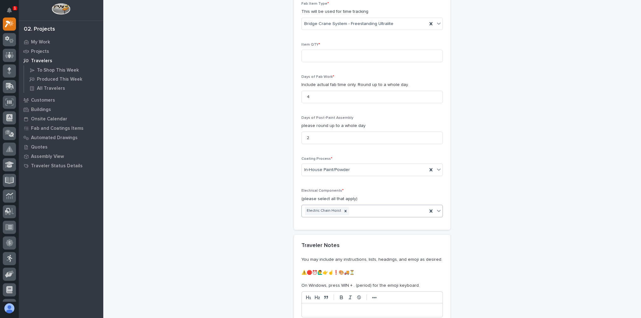
click at [329, 207] on div "Electric Chain Hoist" at bounding box center [323, 211] width 37 height 8
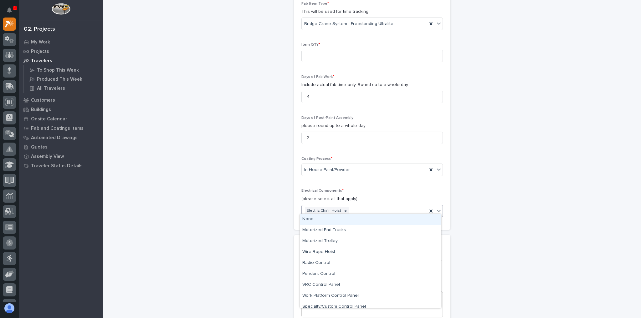
click at [350, 206] on div "Electric Chain Hoist" at bounding box center [365, 211] width 126 height 11
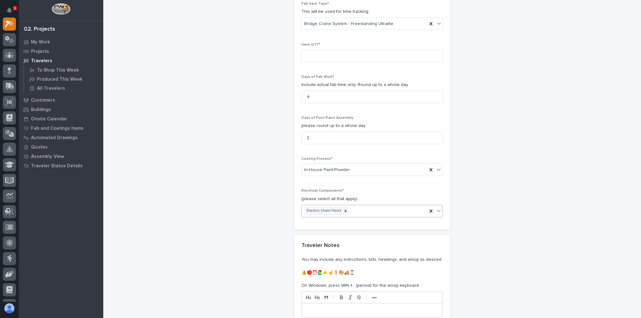
click at [347, 208] on div "Electric Chain Hoist" at bounding box center [365, 211] width 126 height 11
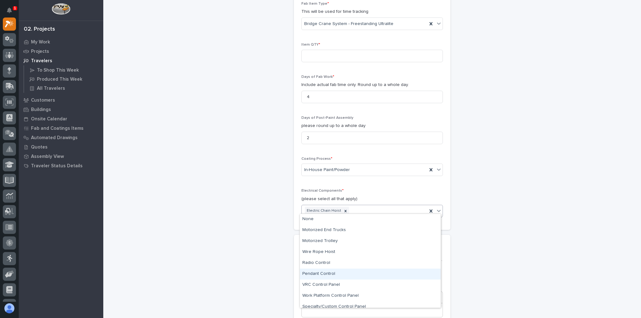
click at [324, 274] on div "Pendant Control" at bounding box center [370, 274] width 141 height 11
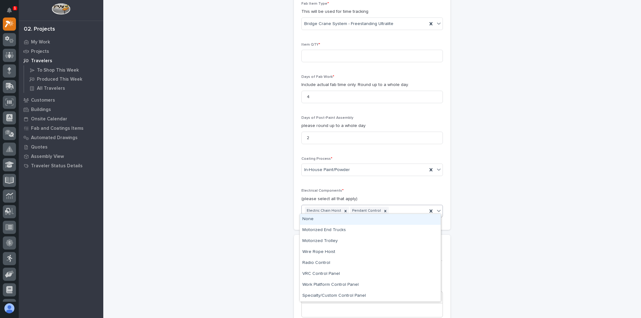
click at [389, 207] on div "Electric Chain Hoist Pendant Control" at bounding box center [365, 211] width 126 height 11
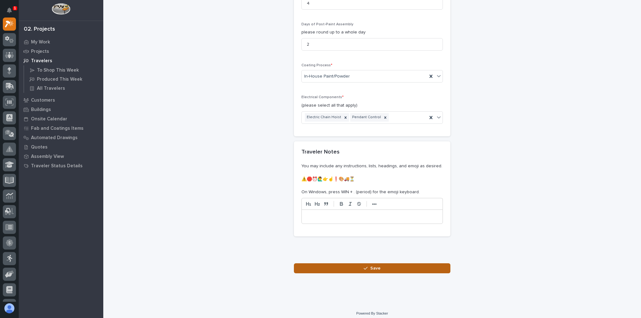
click at [340, 267] on button "Save" at bounding box center [372, 269] width 157 height 10
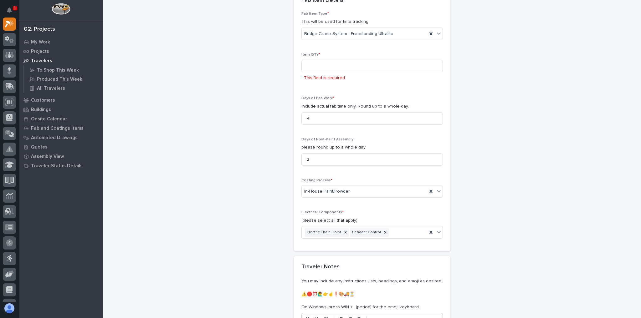
scroll to position [540, 0]
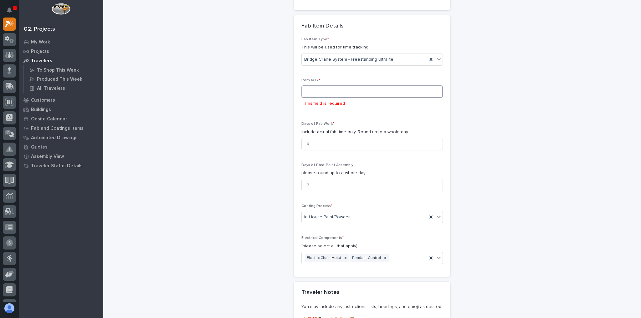
click at [338, 91] on input at bounding box center [371, 91] width 141 height 13
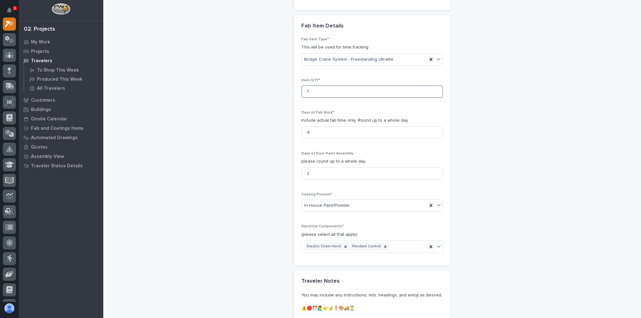
type input "1"
drag, startPoint x: 209, startPoint y: 96, endPoint x: 215, endPoint y: 100, distance: 6.6
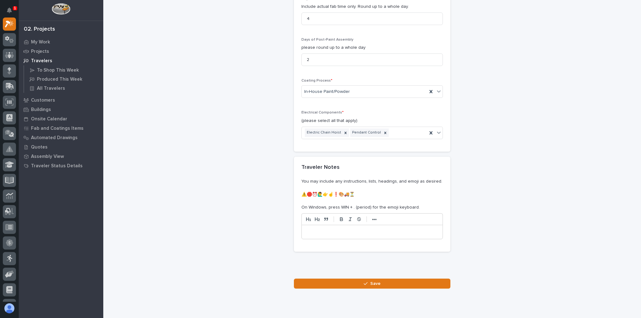
scroll to position [670, 0]
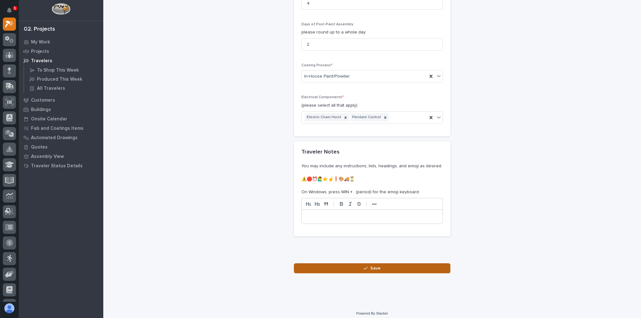
click at [323, 264] on button "Save" at bounding box center [372, 269] width 157 height 10
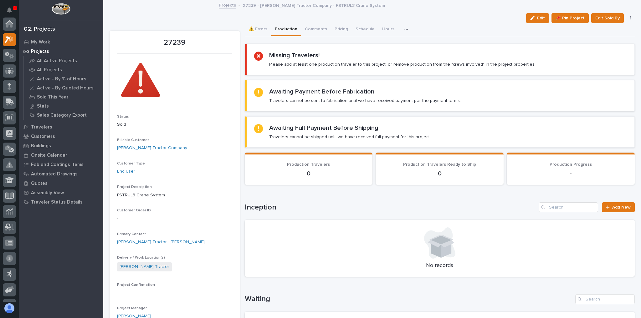
scroll to position [16, 0]
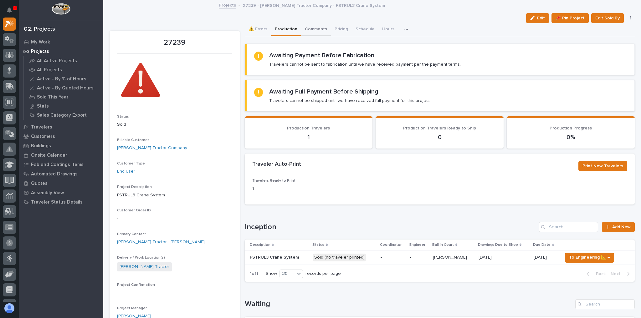
click at [311, 29] on button "Comments" at bounding box center [316, 29] width 30 height 13
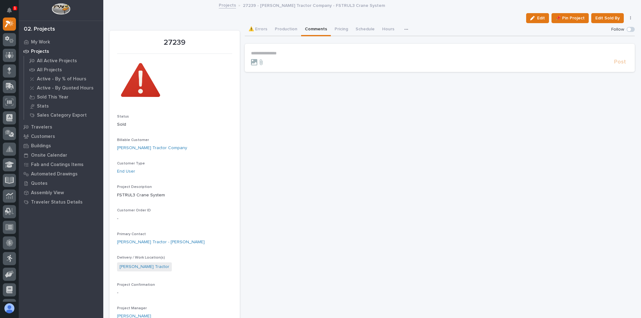
click at [310, 57] on form "**********" at bounding box center [440, 58] width 378 height 15
click at [300, 53] on p "**********" at bounding box center [440, 53] width 378 height 5
click at [615, 67] on span "Post" at bounding box center [620, 64] width 12 height 7
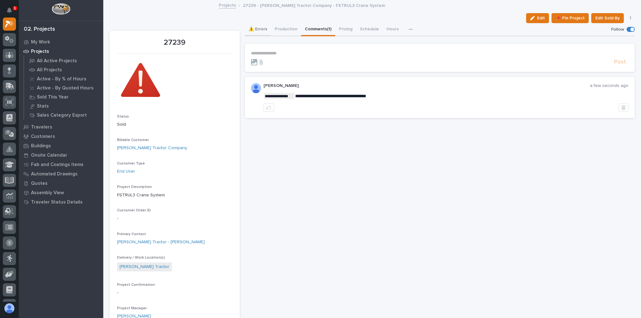
click at [259, 29] on button "⚠️ Errors" at bounding box center [258, 29] width 26 height 13
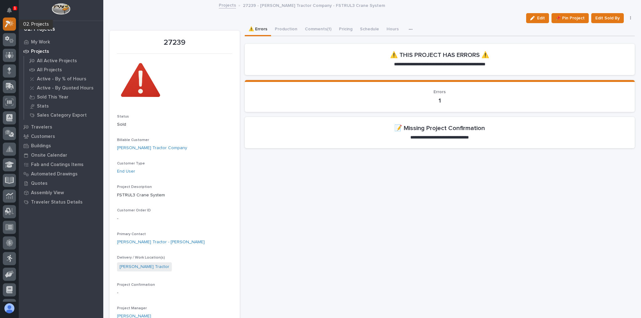
click at [11, 25] on icon at bounding box center [10, 23] width 5 height 6
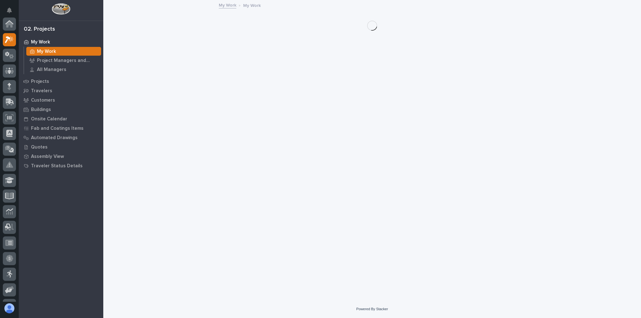
scroll to position [16, 0]
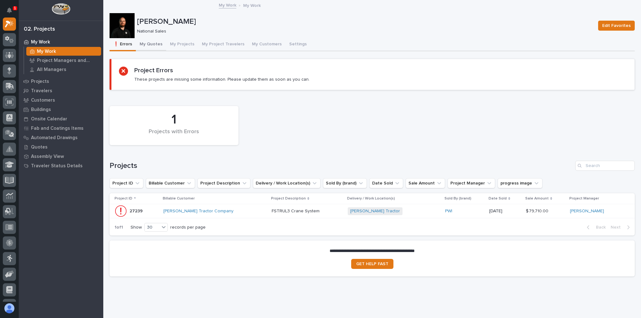
click at [155, 46] on button "My Quotes" at bounding box center [151, 44] width 30 height 13
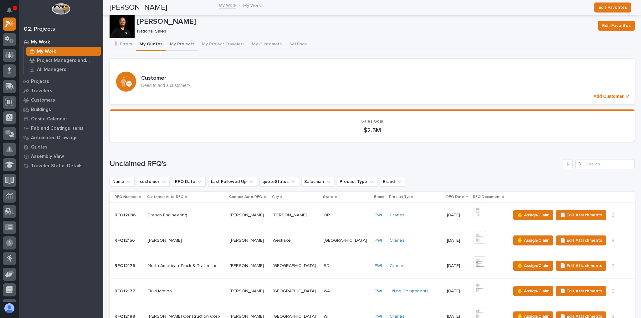
click at [175, 45] on button "My Projects" at bounding box center [182, 44] width 32 height 13
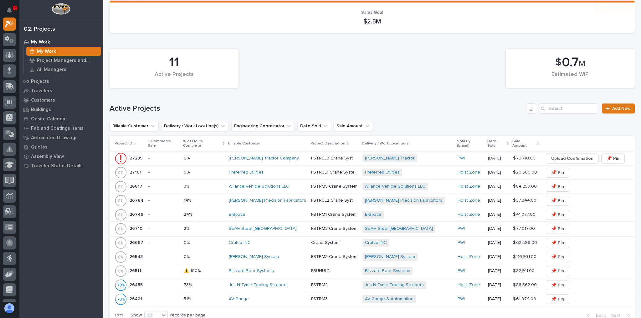
scroll to position [125, 0]
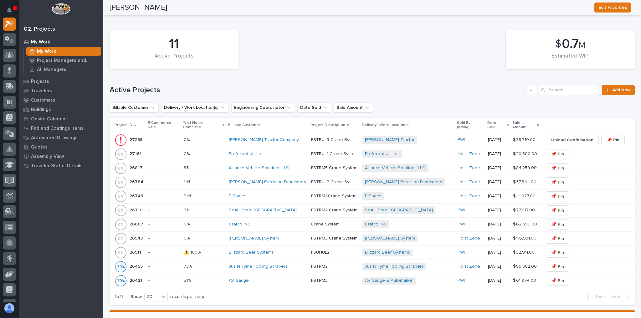
click at [311, 136] on p "FSTRUL3 Crane System" at bounding box center [335, 139] width 48 height 7
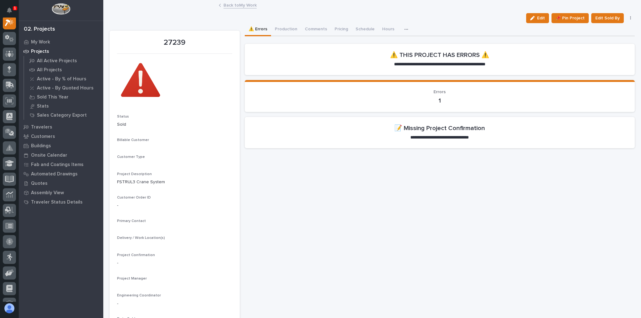
scroll to position [16, 0]
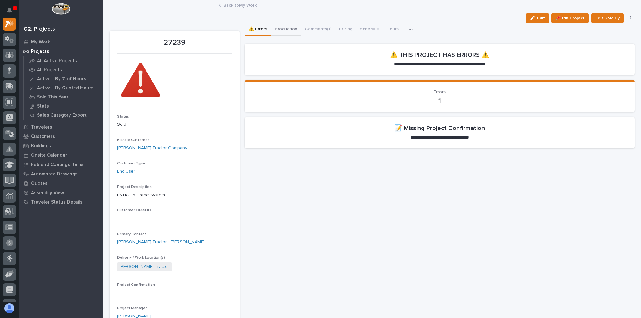
click at [287, 29] on button "Production" at bounding box center [286, 29] width 30 height 13
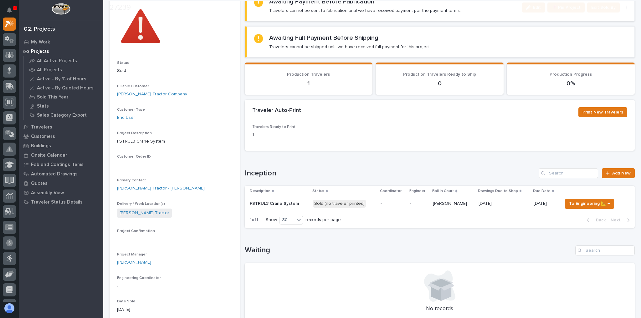
scroll to position [125, 0]
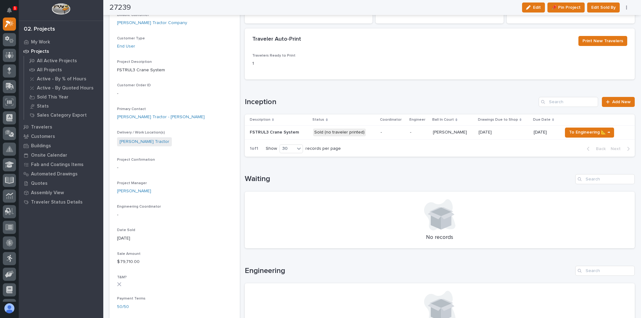
click at [384, 130] on p "-" at bounding box center [393, 132] width 24 height 5
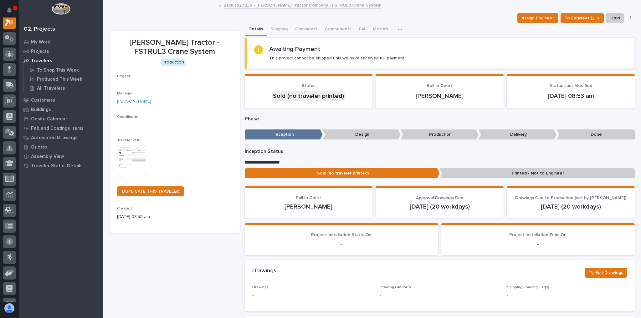
scroll to position [16, 0]
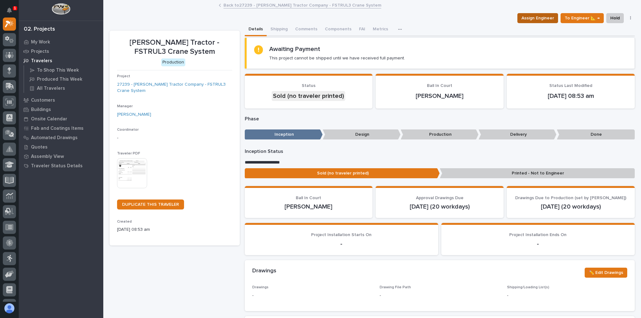
click at [548, 18] on span "Assign Engineer" at bounding box center [537, 18] width 33 height 8
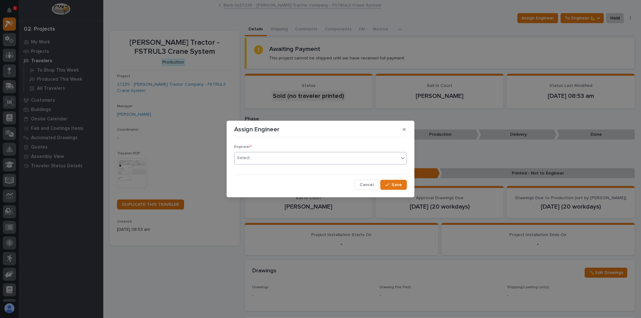
click at [266, 162] on div "Select..." at bounding box center [316, 158] width 164 height 10
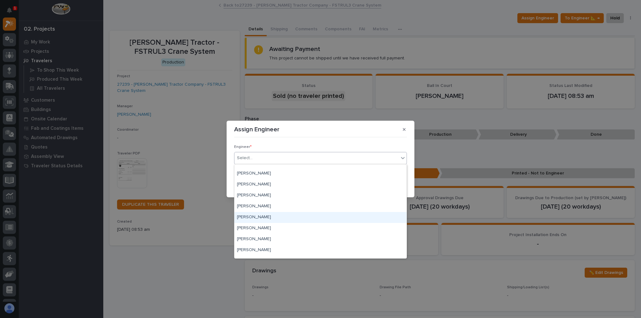
scroll to position [376, 0]
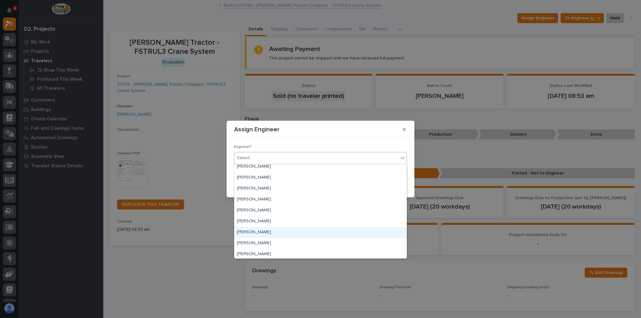
click at [269, 233] on div "Weston Hochstetler" at bounding box center [320, 232] width 172 height 11
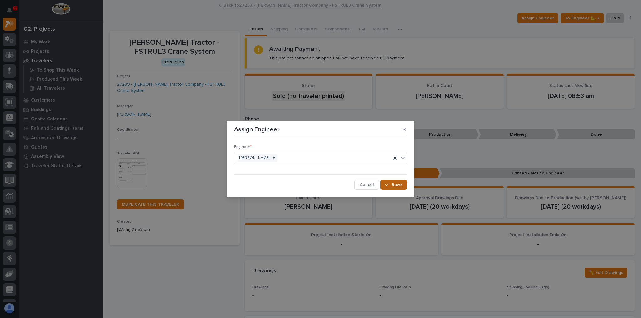
click at [399, 184] on span "Save" at bounding box center [397, 185] width 10 height 6
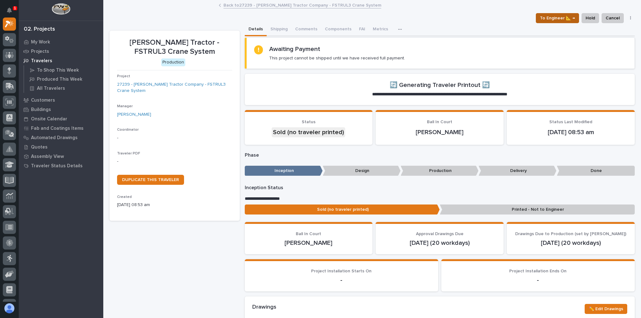
click at [547, 21] on span "To Engineer 📐 →" at bounding box center [557, 18] width 35 height 8
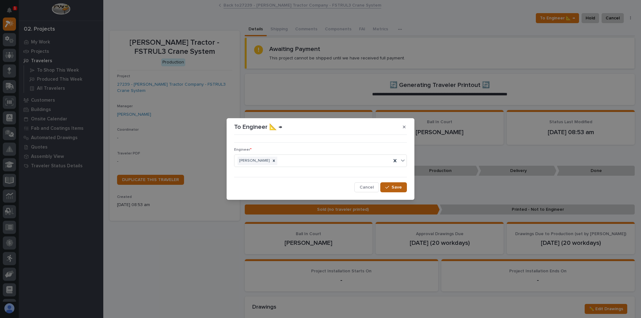
click at [387, 190] on button "Save" at bounding box center [393, 187] width 27 height 10
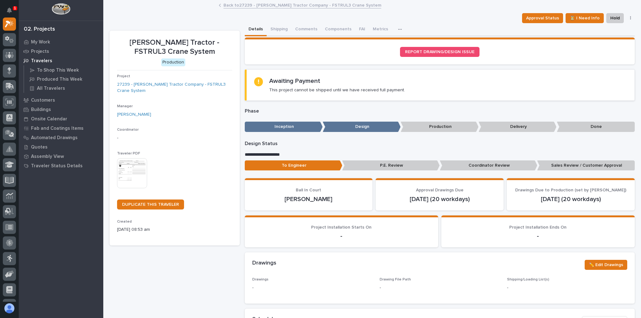
click at [263, 2] on link "Back to 27239 - Dixie Kubota Tractor Company - FSTRUL3 Crane System" at bounding box center [302, 4] width 158 height 7
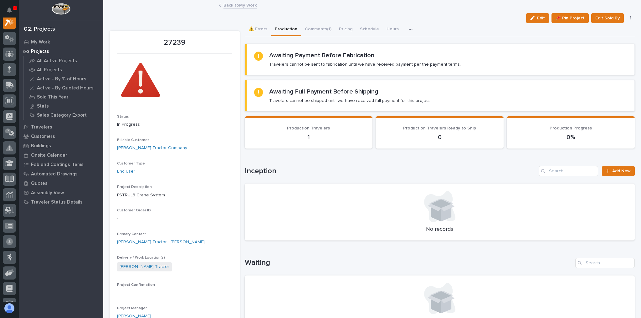
click at [237, 5] on link "Back to My Work" at bounding box center [239, 4] width 33 height 7
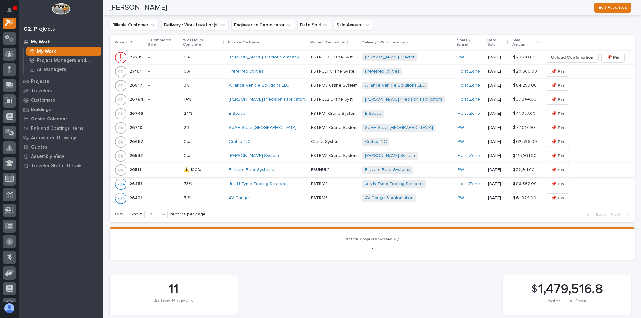
scroll to position [200, 0]
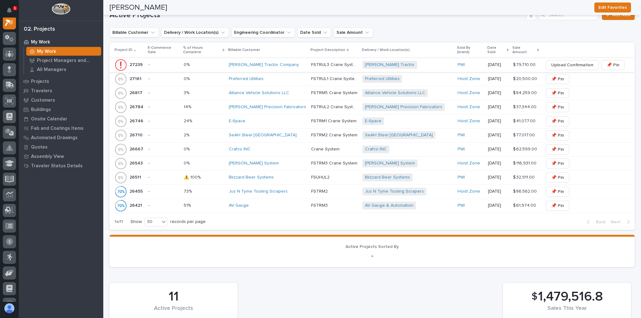
click at [551, 61] on span "Upload Confirmation" at bounding box center [572, 65] width 42 height 8
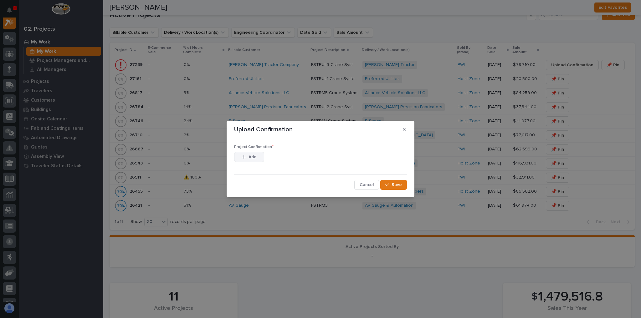
click at [256, 158] on span "Add" at bounding box center [253, 157] width 8 height 6
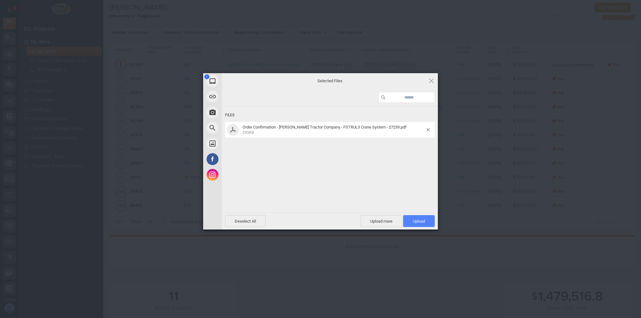
click at [413, 219] on span "Upload 1" at bounding box center [419, 221] width 12 height 5
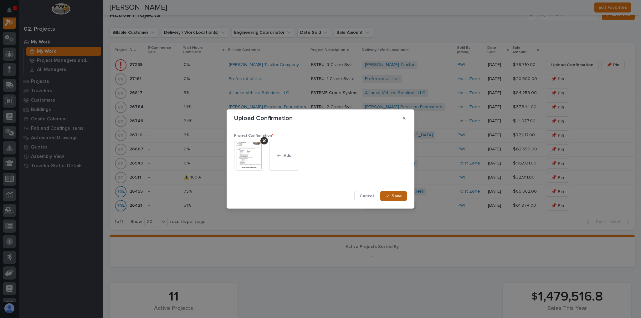
click at [395, 196] on span "Save" at bounding box center [397, 196] width 10 height 6
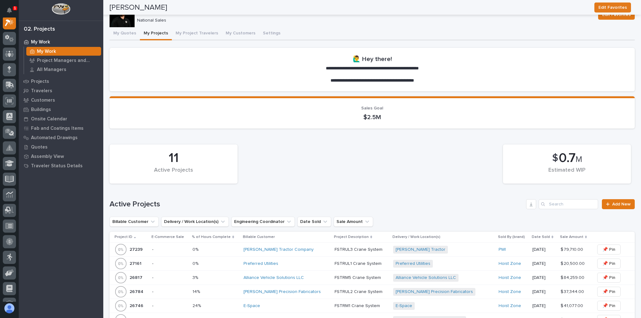
scroll to position [0, 0]
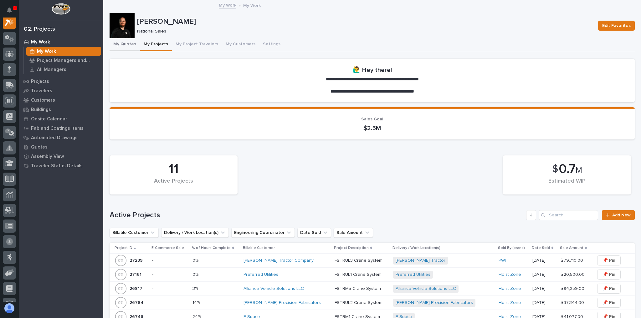
click at [129, 41] on button "My Quotes" at bounding box center [125, 44] width 30 height 13
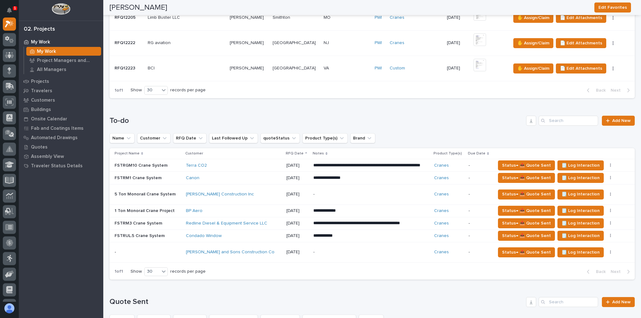
scroll to position [526, 0]
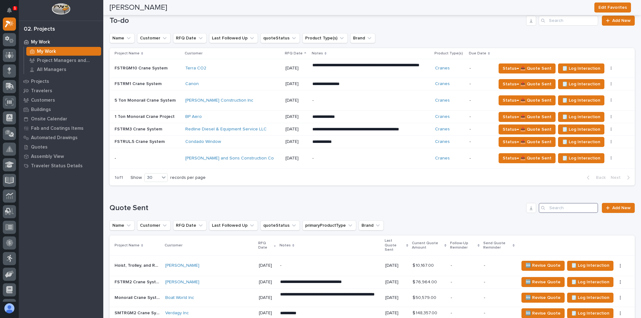
click at [554, 204] on input "Search" at bounding box center [568, 208] width 59 height 10
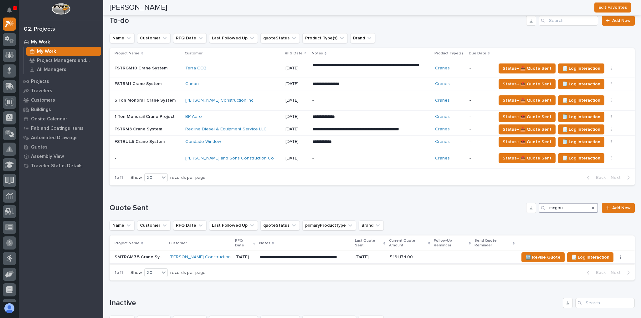
type input "mcgou"
click at [413, 255] on p at bounding box center [410, 257] width 40 height 5
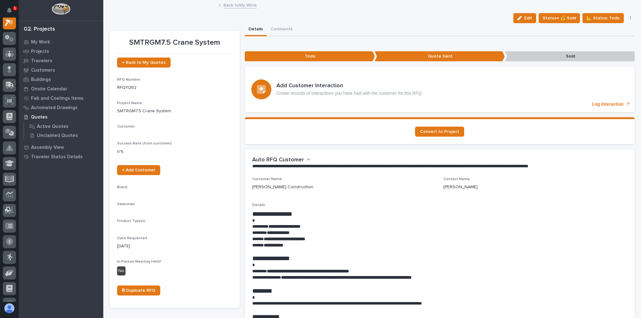
scroll to position [16, 0]
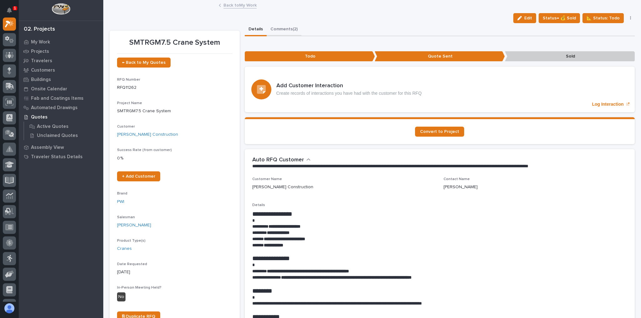
click at [291, 32] on button "Comments (2)" at bounding box center [284, 29] width 35 height 13
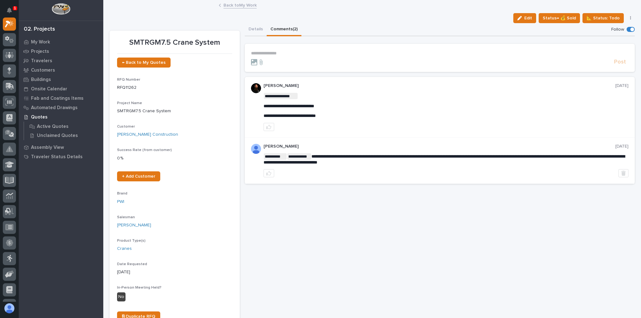
click at [259, 92] on div at bounding box center [257, 88] width 13 height 10
click at [258, 90] on img at bounding box center [256, 88] width 10 height 10
click at [273, 87] on p "[PERSON_NAME]" at bounding box center [440, 85] width 352 height 5
click at [252, 89] on img at bounding box center [256, 88] width 10 height 10
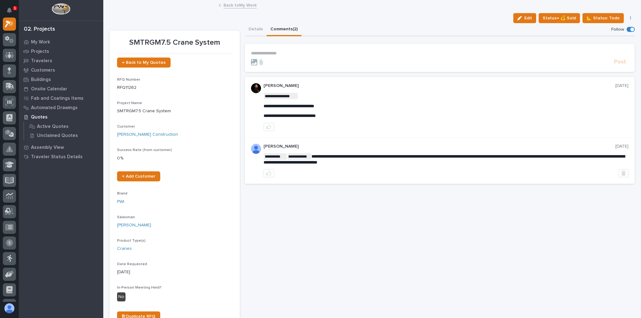
click at [227, 5] on link "Back to My Work" at bounding box center [239, 4] width 33 height 7
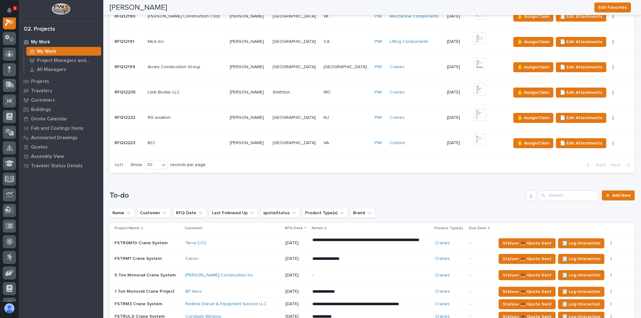
scroll to position [401, 0]
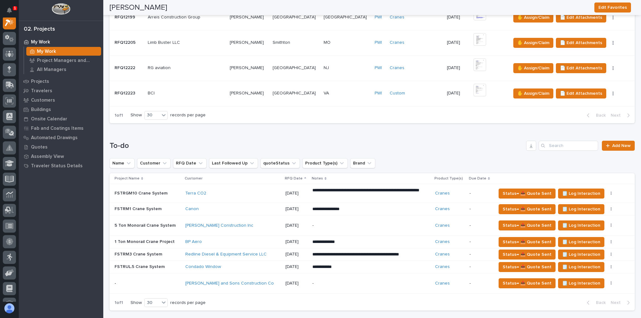
click at [249, 264] on div "Condado Window" at bounding box center [232, 266] width 95 height 5
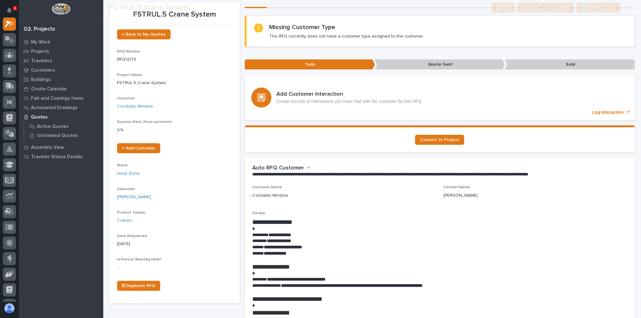
scroll to position [75, 0]
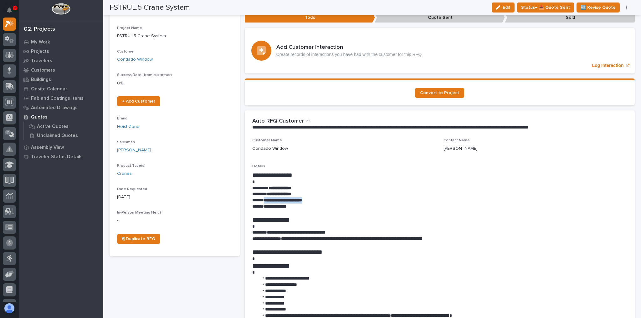
drag, startPoint x: 321, startPoint y: 201, endPoint x: 264, endPoint y: 202, distance: 57.6
click at [264, 202] on p "**********" at bounding box center [438, 201] width 372 height 6
copy strong "**********"
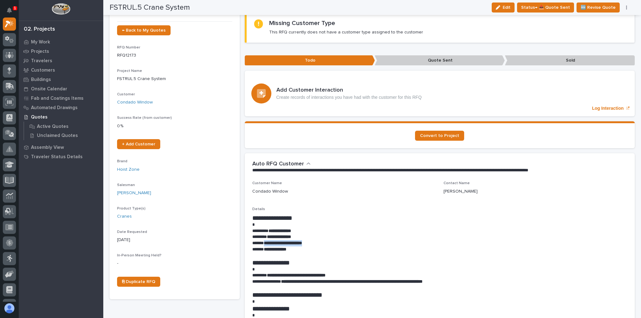
scroll to position [0, 0]
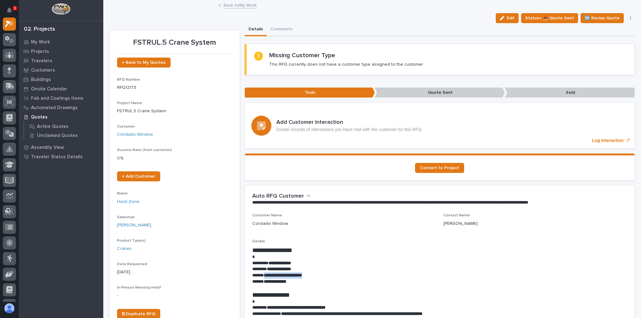
click at [232, 7] on link "Back to My Work" at bounding box center [239, 4] width 33 height 7
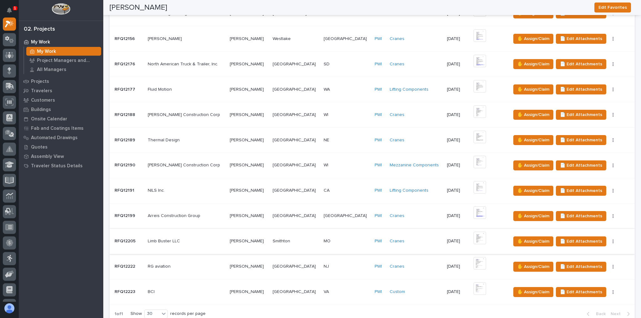
scroll to position [225, 0]
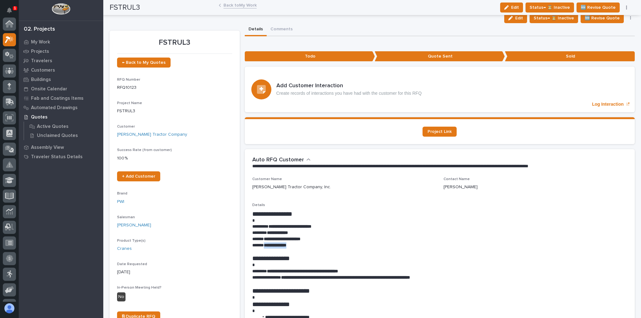
scroll to position [16, 0]
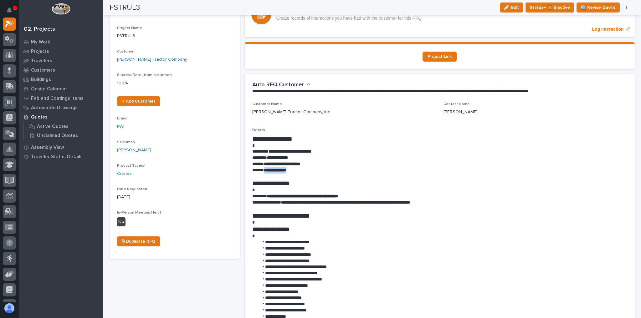
click at [382, 171] on p "**********" at bounding box center [438, 170] width 372 height 6
click at [377, 174] on p at bounding box center [439, 177] width 375 height 6
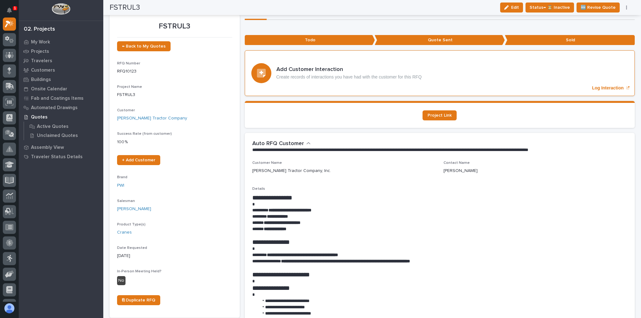
scroll to position [0, 0]
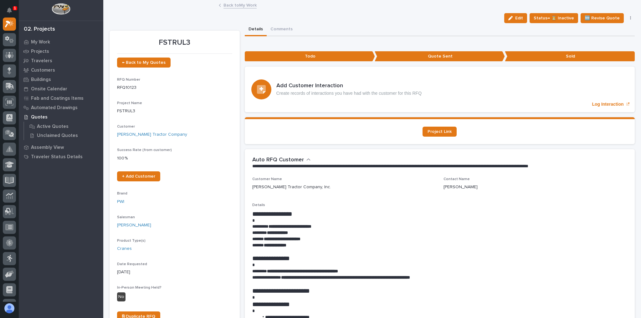
click at [244, 6] on link "Back to My Work" at bounding box center [239, 4] width 33 height 7
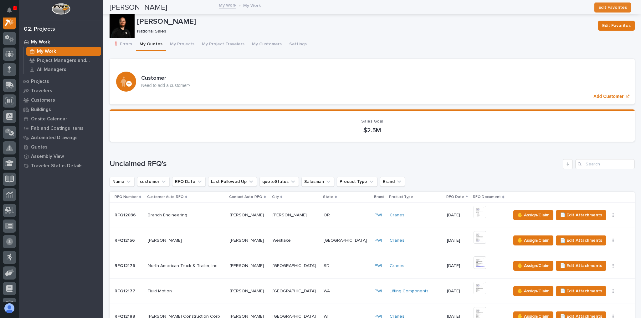
scroll to position [476, 0]
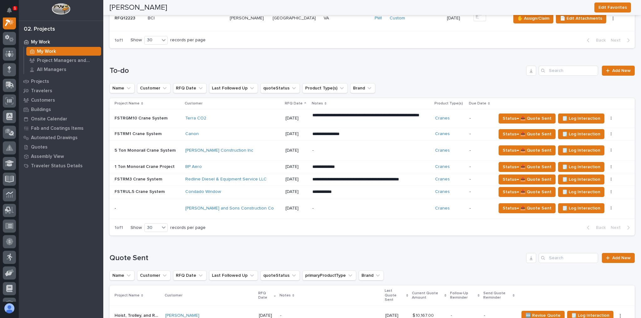
click at [347, 206] on p "-" at bounding box center [367, 208] width 110 height 5
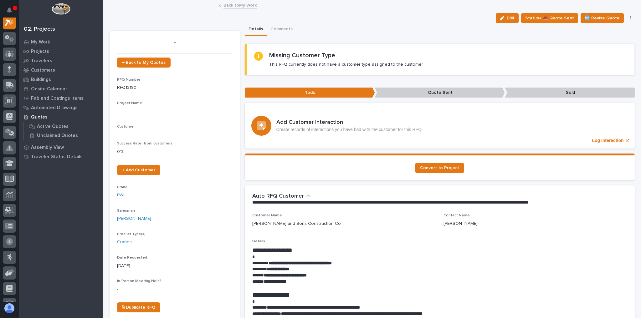
scroll to position [16, 0]
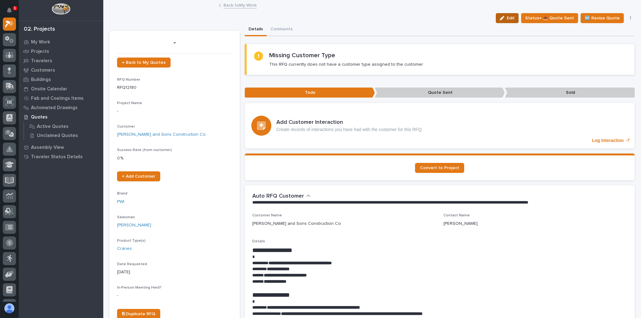
click at [504, 18] on icon "button" at bounding box center [502, 18] width 4 height 4
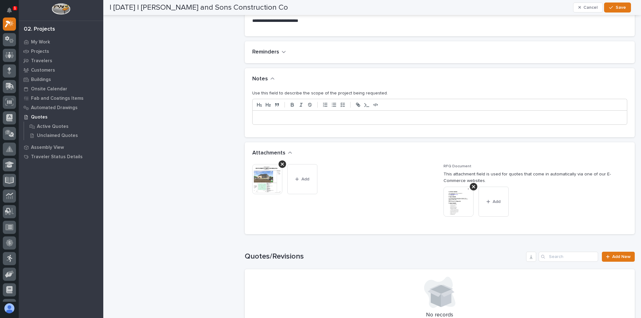
scroll to position [576, 0]
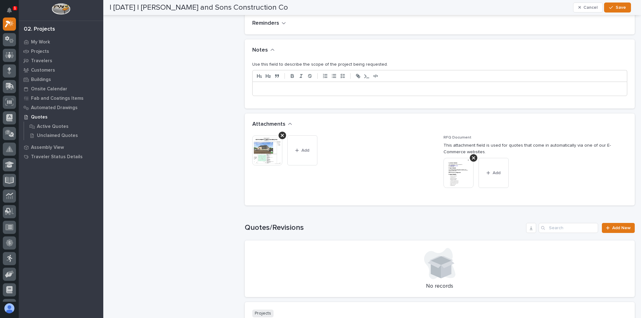
click at [269, 152] on img at bounding box center [267, 151] width 30 height 30
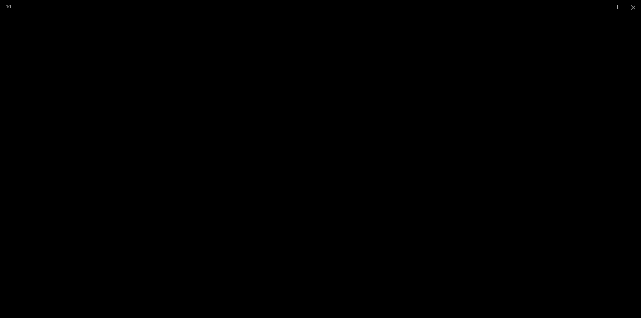
scroll to position [16, 0]
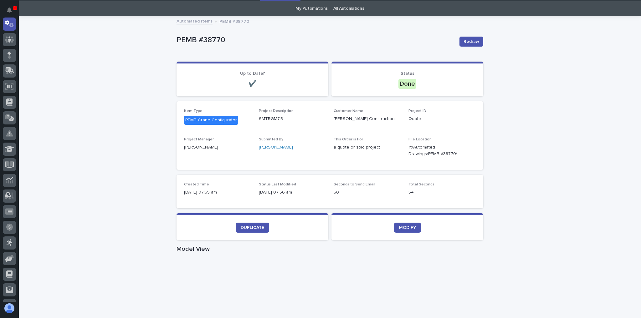
scroll to position [50, 0]
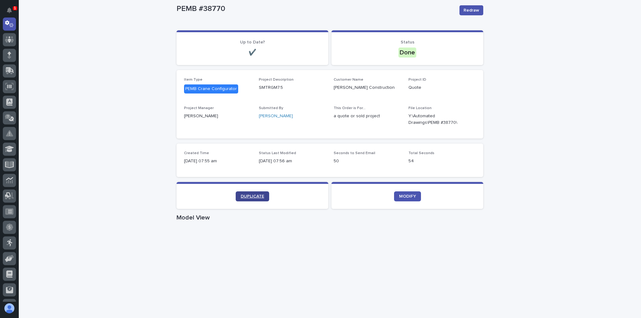
click at [257, 193] on link "DUPLICATE" at bounding box center [252, 197] width 33 height 10
click at [14, 9] on p "1" at bounding box center [15, 8] width 2 height 4
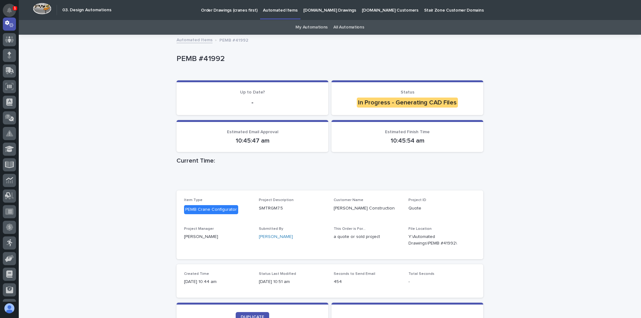
click at [8, 8] on icon "Notifications" at bounding box center [9, 11] width 5 height 6
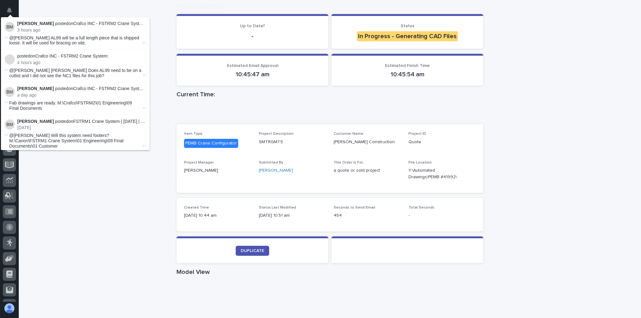
scroll to position [125, 0]
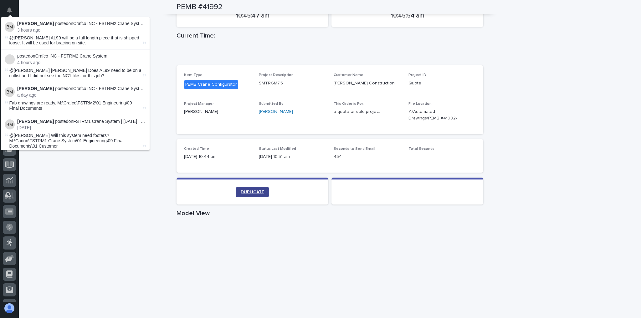
click at [253, 188] on link "DUPLICATE" at bounding box center [252, 192] width 33 height 10
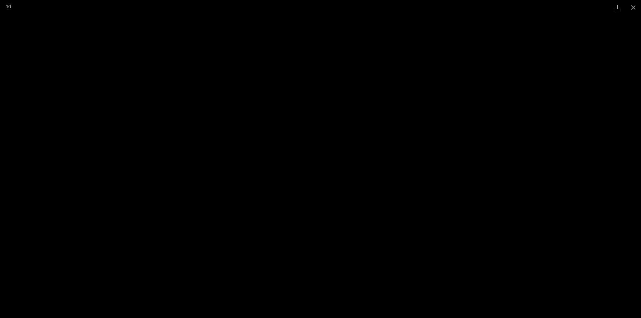
scroll to position [16, 0]
click at [634, 10] on button "Close gallery" at bounding box center [633, 7] width 16 height 15
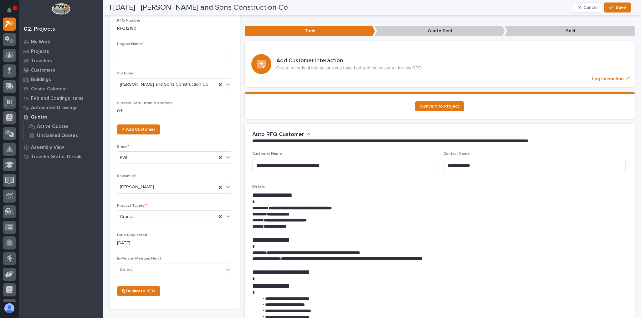
scroll to position [50, 0]
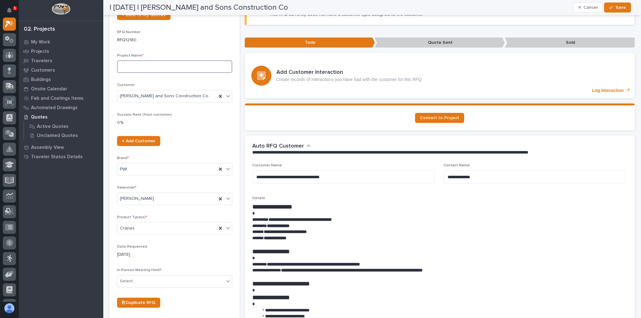
click at [146, 68] on input at bounding box center [174, 66] width 115 height 13
type input "FSTRGM3 Crane System"
click at [621, 7] on span "Save" at bounding box center [621, 8] width 10 height 6
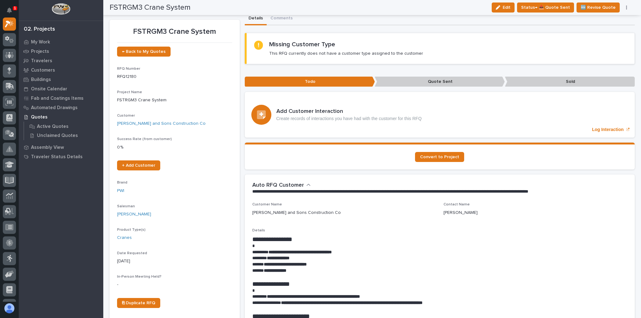
scroll to position [0, 0]
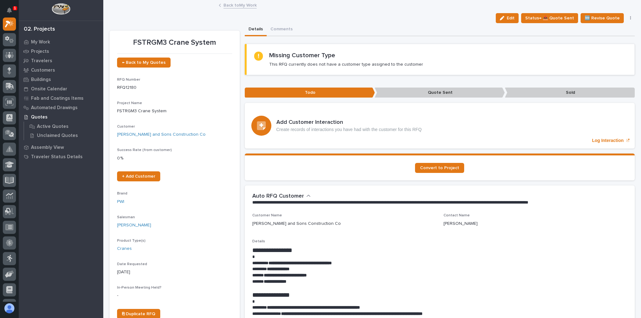
click at [246, 5] on link "Back to My Work" at bounding box center [239, 4] width 33 height 7
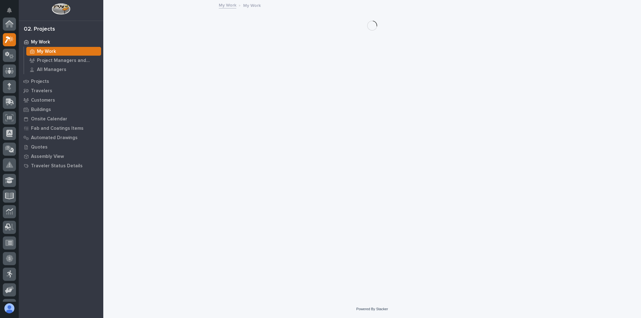
scroll to position [17, 0]
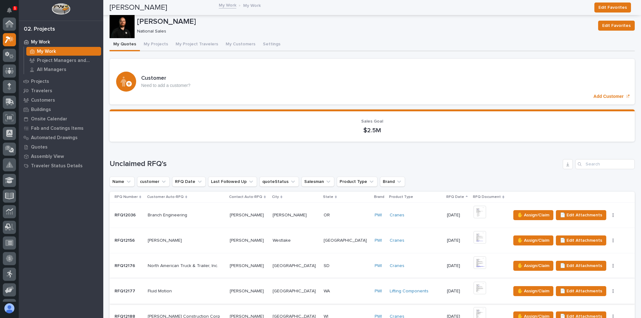
scroll to position [16, 0]
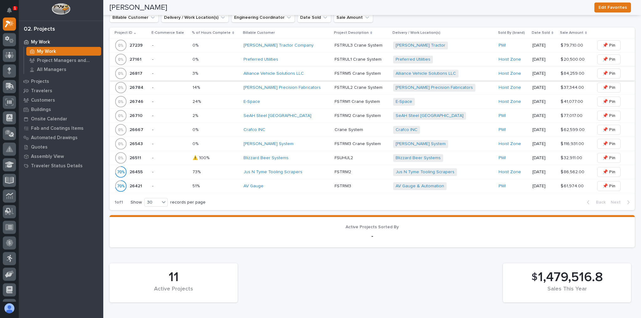
scroll to position [125, 0]
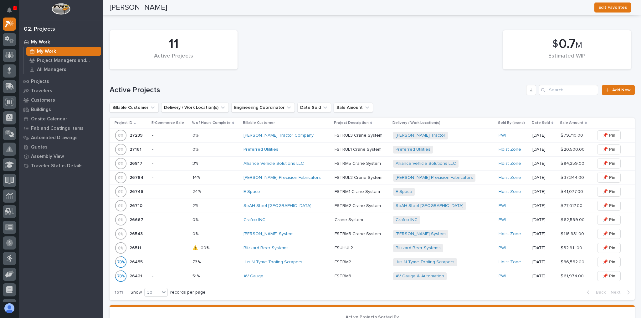
click at [314, 138] on div "Dixie Kubota Tractor Company" at bounding box center [287, 136] width 86 height 10
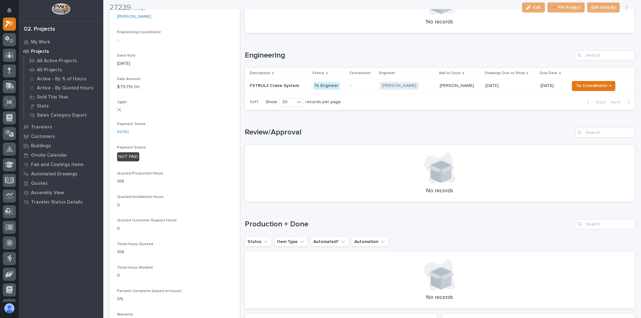
scroll to position [300, 0]
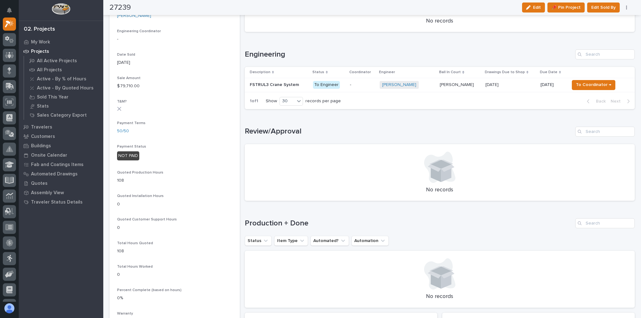
click at [366, 83] on p "-" at bounding box center [362, 84] width 24 height 5
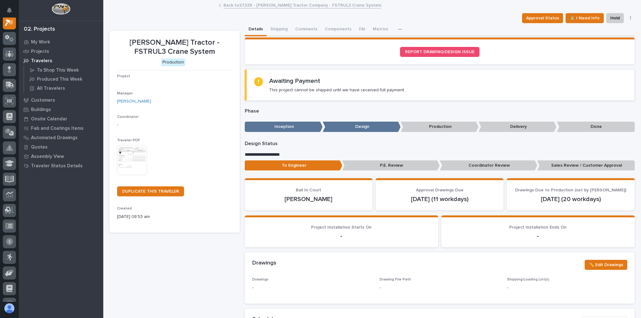
scroll to position [16, 0]
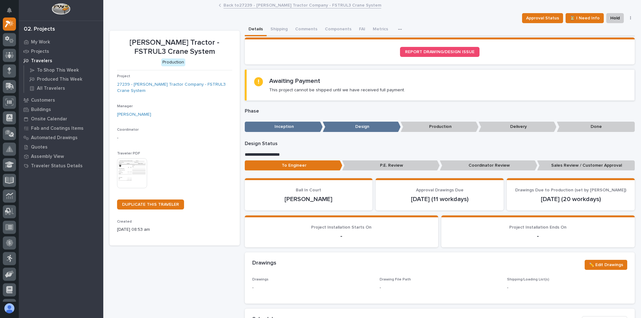
click at [139, 170] on img at bounding box center [132, 173] width 30 height 30
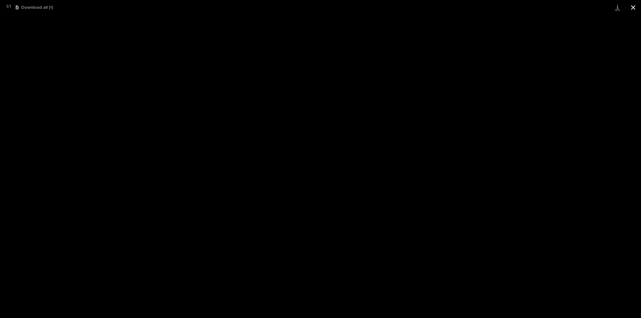
click at [634, 5] on button "Close gallery" at bounding box center [633, 7] width 16 height 15
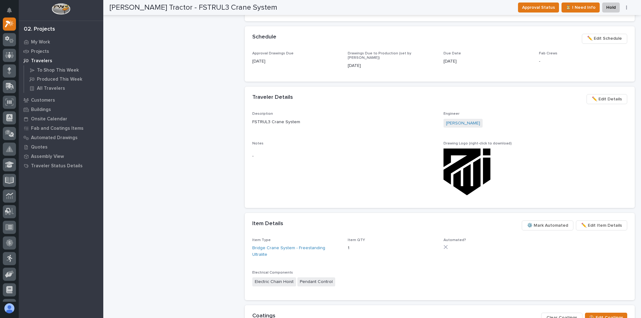
scroll to position [0, 0]
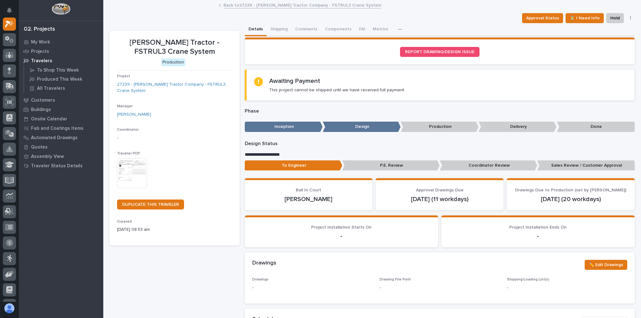
click at [138, 172] on img at bounding box center [132, 173] width 30 height 30
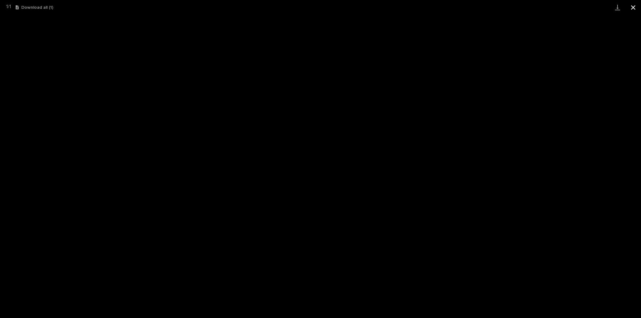
click at [632, 5] on button "Close gallery" at bounding box center [633, 7] width 16 height 15
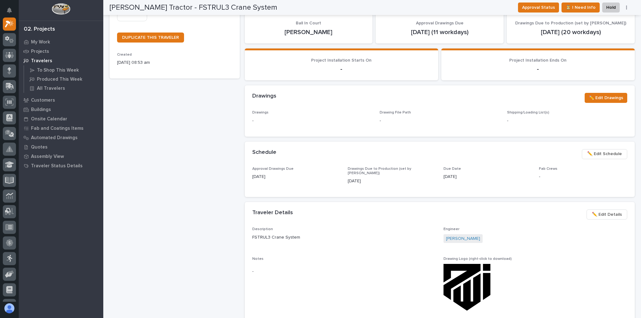
scroll to position [175, 0]
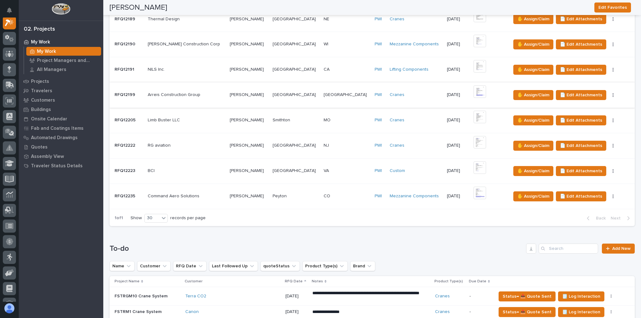
scroll to position [426, 0]
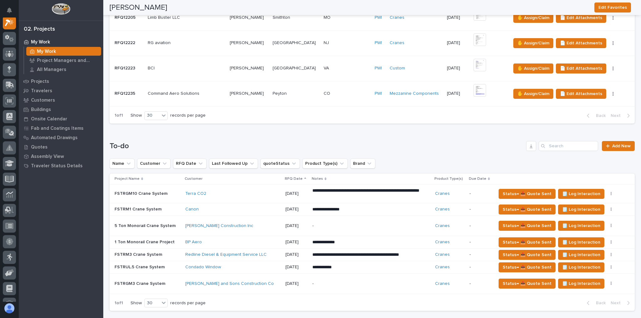
click at [297, 119] on div "1 of 1 Show 30 records per page Back Next" at bounding box center [372, 116] width 525 height 16
drag, startPoint x: 297, startPoint y: 119, endPoint x: 241, endPoint y: 133, distance: 58.4
click at [238, 134] on div "**********" at bounding box center [372, 222] width 525 height 187
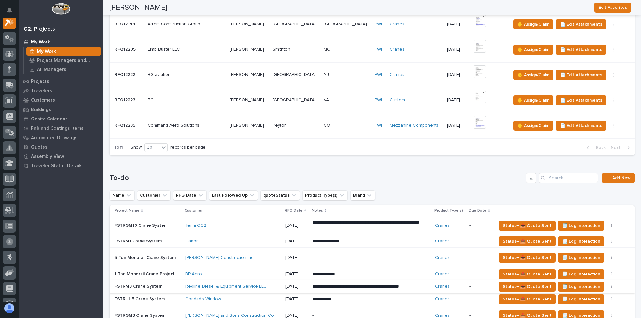
scroll to position [451, 0]
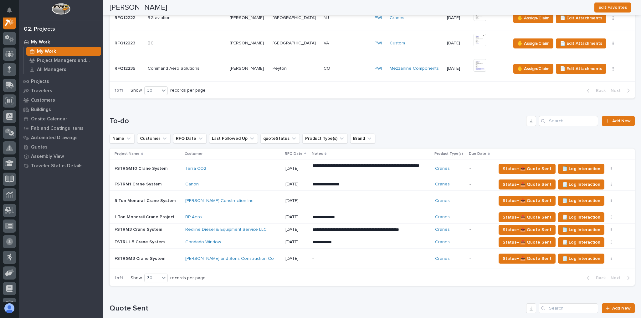
click at [269, 227] on div "Redline Diesel & Equipment Service LLC" at bounding box center [232, 229] width 95 height 5
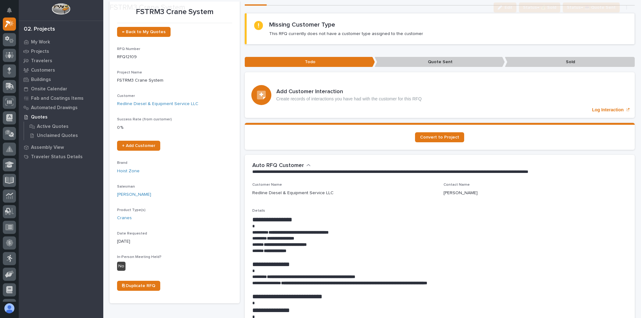
scroll to position [100, 0]
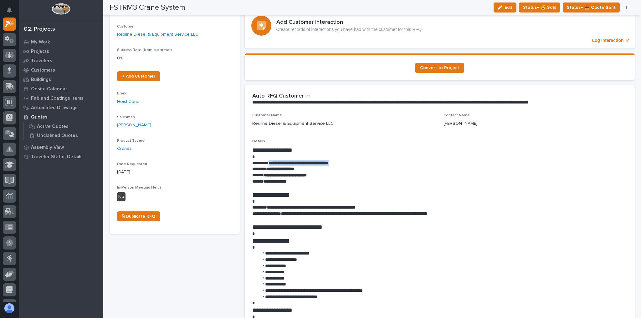
drag, startPoint x: 352, startPoint y: 162, endPoint x: 273, endPoint y: 164, distance: 78.6
click at [273, 164] on p "**********" at bounding box center [438, 163] width 372 height 6
click at [315, 136] on div "**********" at bounding box center [439, 279] width 375 height 332
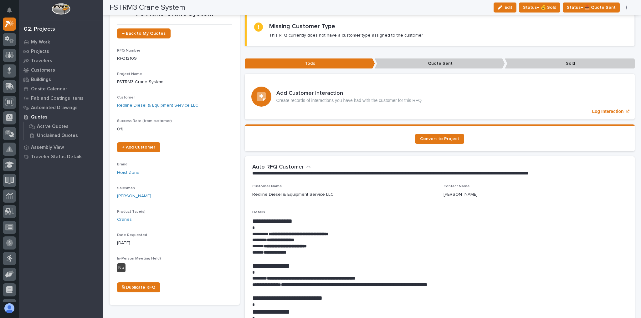
scroll to position [0, 0]
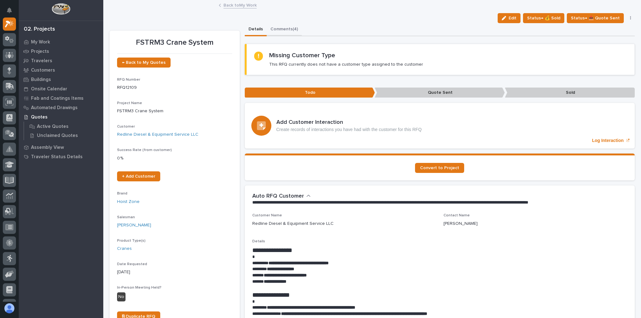
click at [282, 24] on button "Comments (4)" at bounding box center [284, 29] width 35 height 13
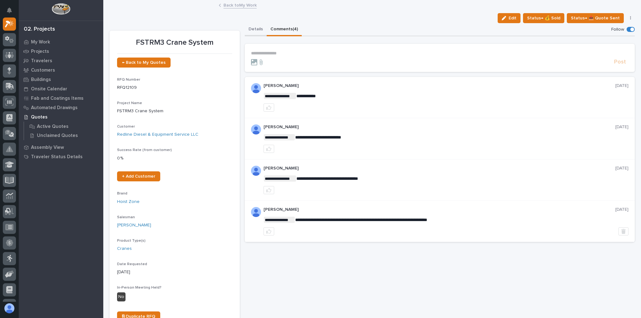
click at [256, 26] on button "Details" at bounding box center [256, 29] width 22 height 13
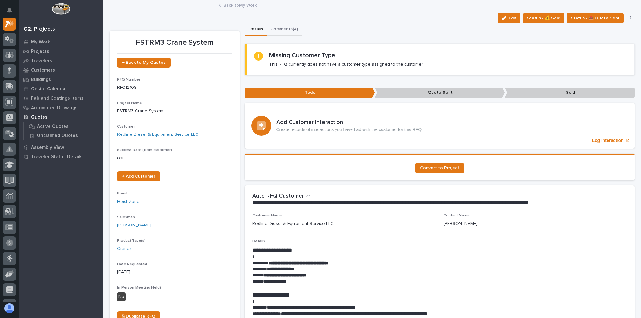
click at [283, 32] on button "Comments (4)" at bounding box center [284, 29] width 35 height 13
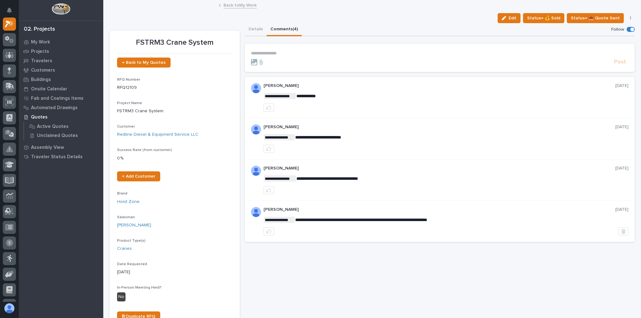
click at [284, 29] on button "Comments (4)" at bounding box center [284, 29] width 35 height 13
click at [280, 49] on section "**********" at bounding box center [440, 58] width 390 height 28
click at [280, 53] on p "**********" at bounding box center [440, 53] width 378 height 5
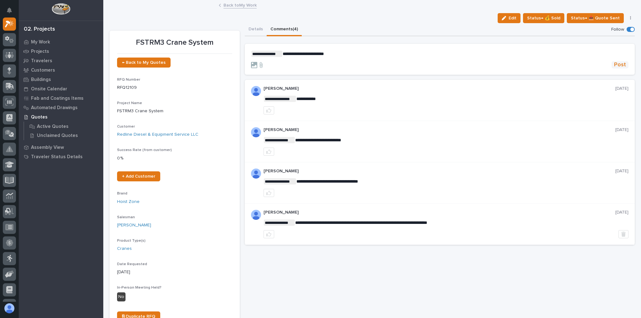
click at [615, 64] on span "Post" at bounding box center [620, 64] width 12 height 7
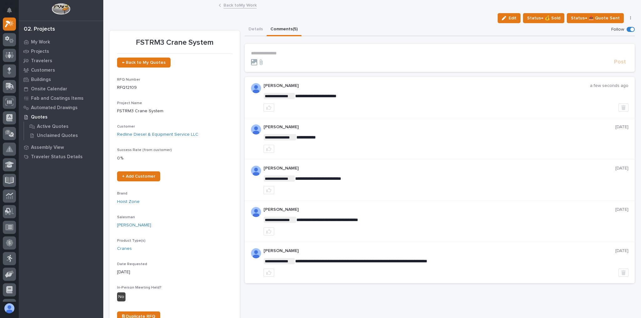
click at [234, 4] on link "Back to My Work" at bounding box center [239, 4] width 33 height 7
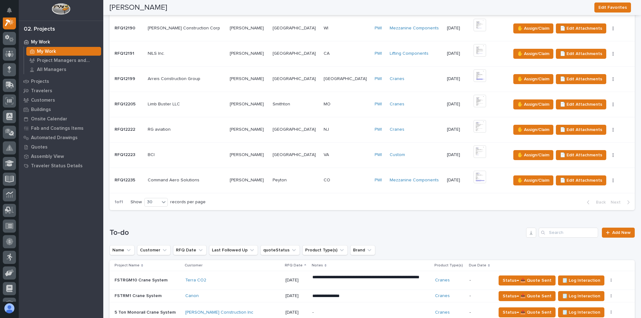
scroll to position [476, 0]
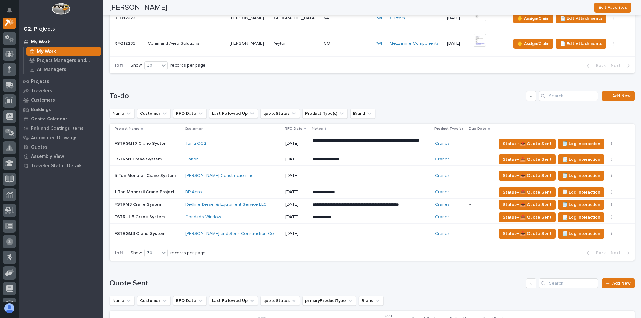
click at [208, 190] on div "BP Aero" at bounding box center [232, 192] width 95 height 5
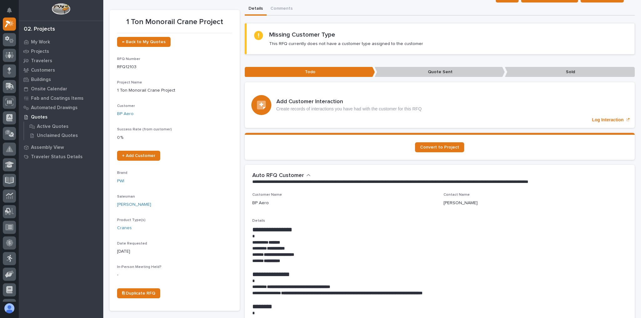
scroll to position [100, 0]
